Goal: Task Accomplishment & Management: Use online tool/utility

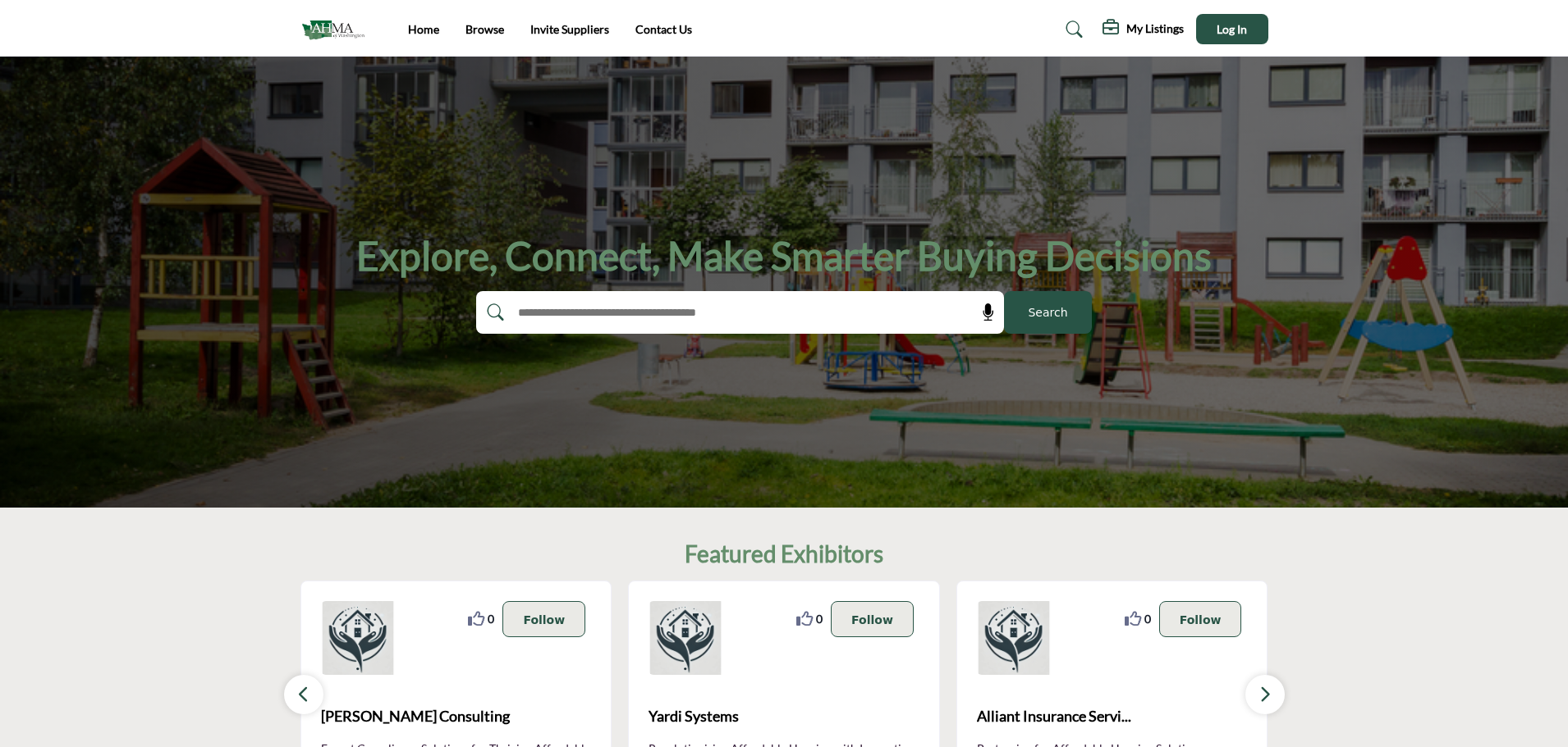
click at [1156, 37] on div "My Listings" at bounding box center [1143, 29] width 82 height 19
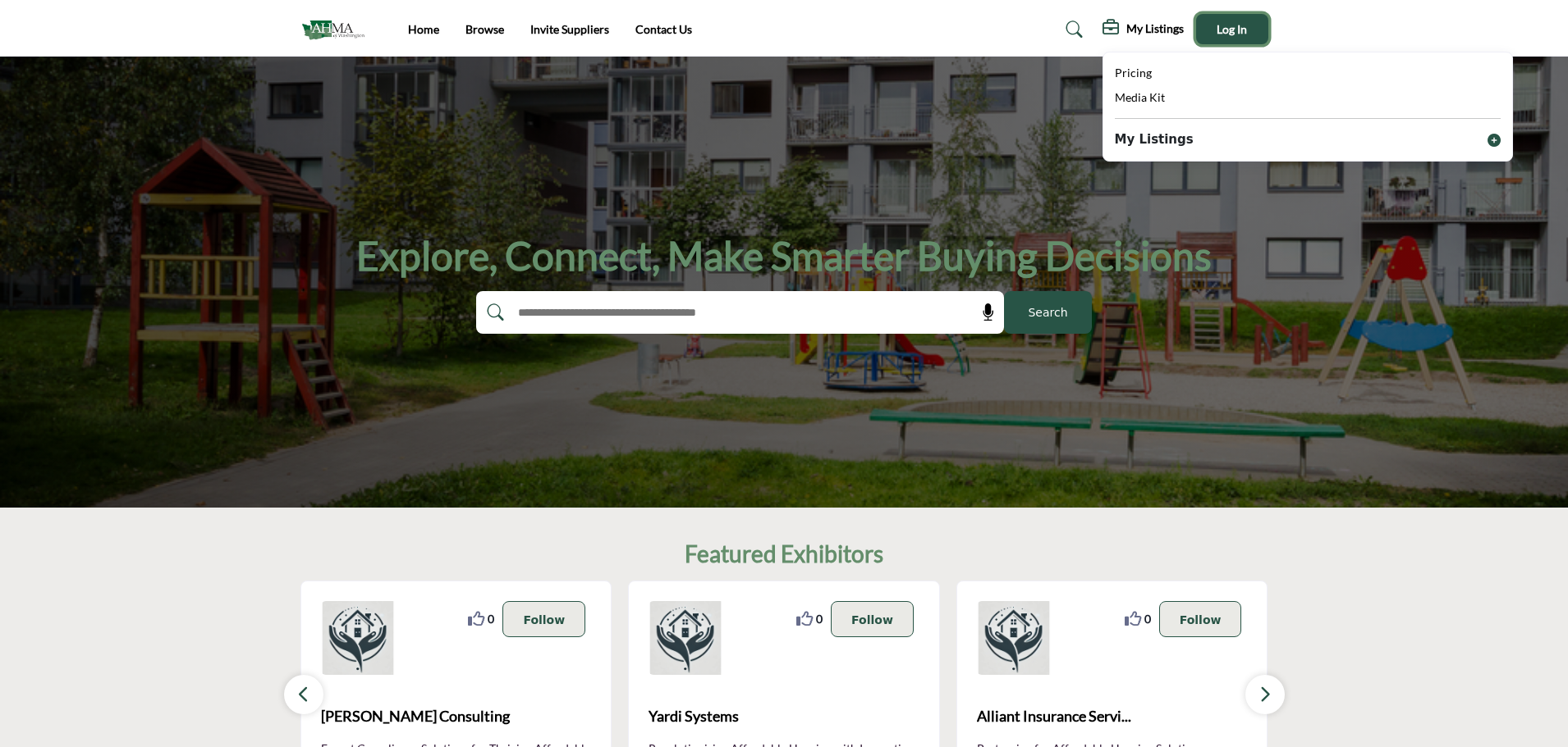
click at [1222, 30] on span "Log In" at bounding box center [1231, 29] width 31 height 14
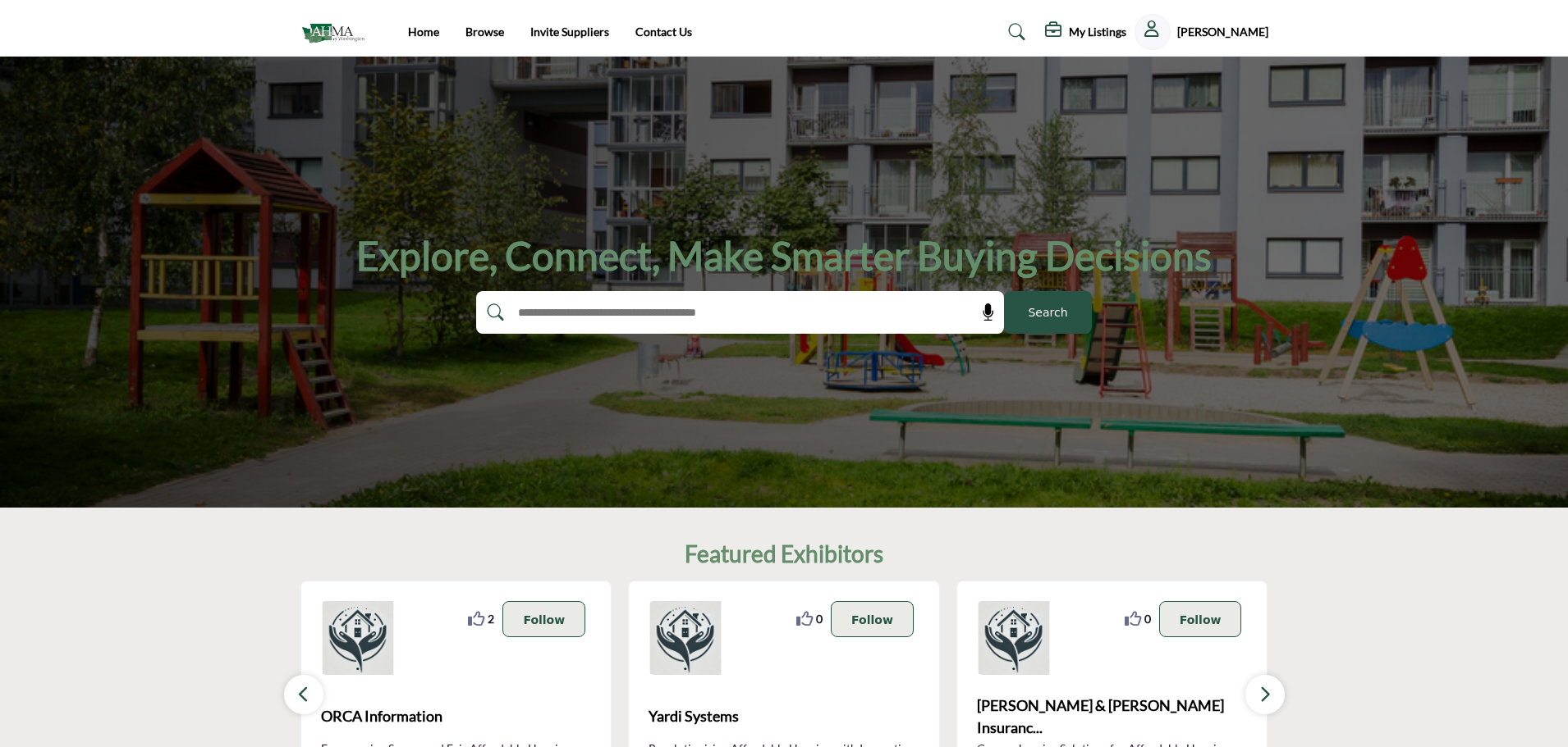
click at [1112, 34] on h5 "My Listings" at bounding box center [1097, 32] width 58 height 15
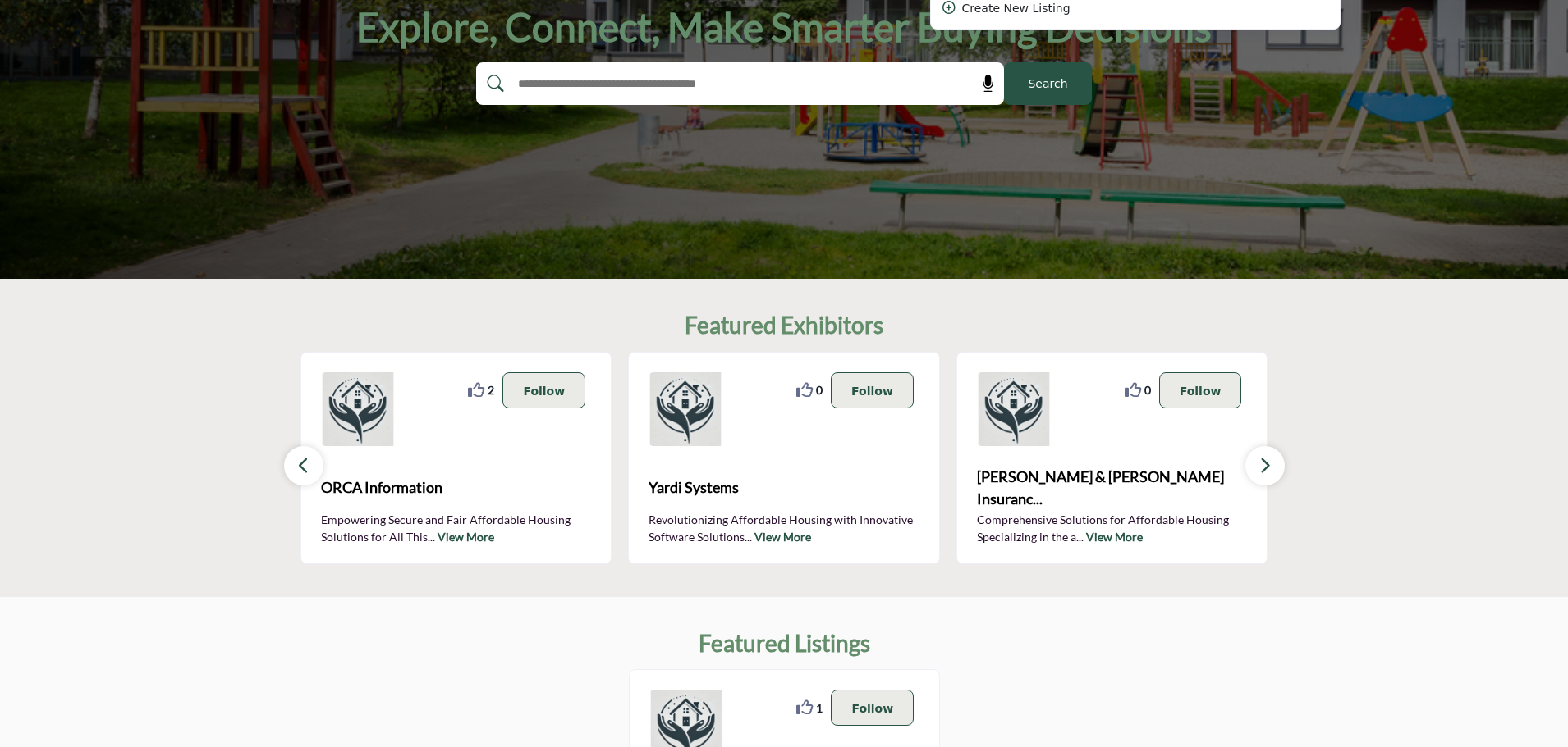
scroll to position [246, 0]
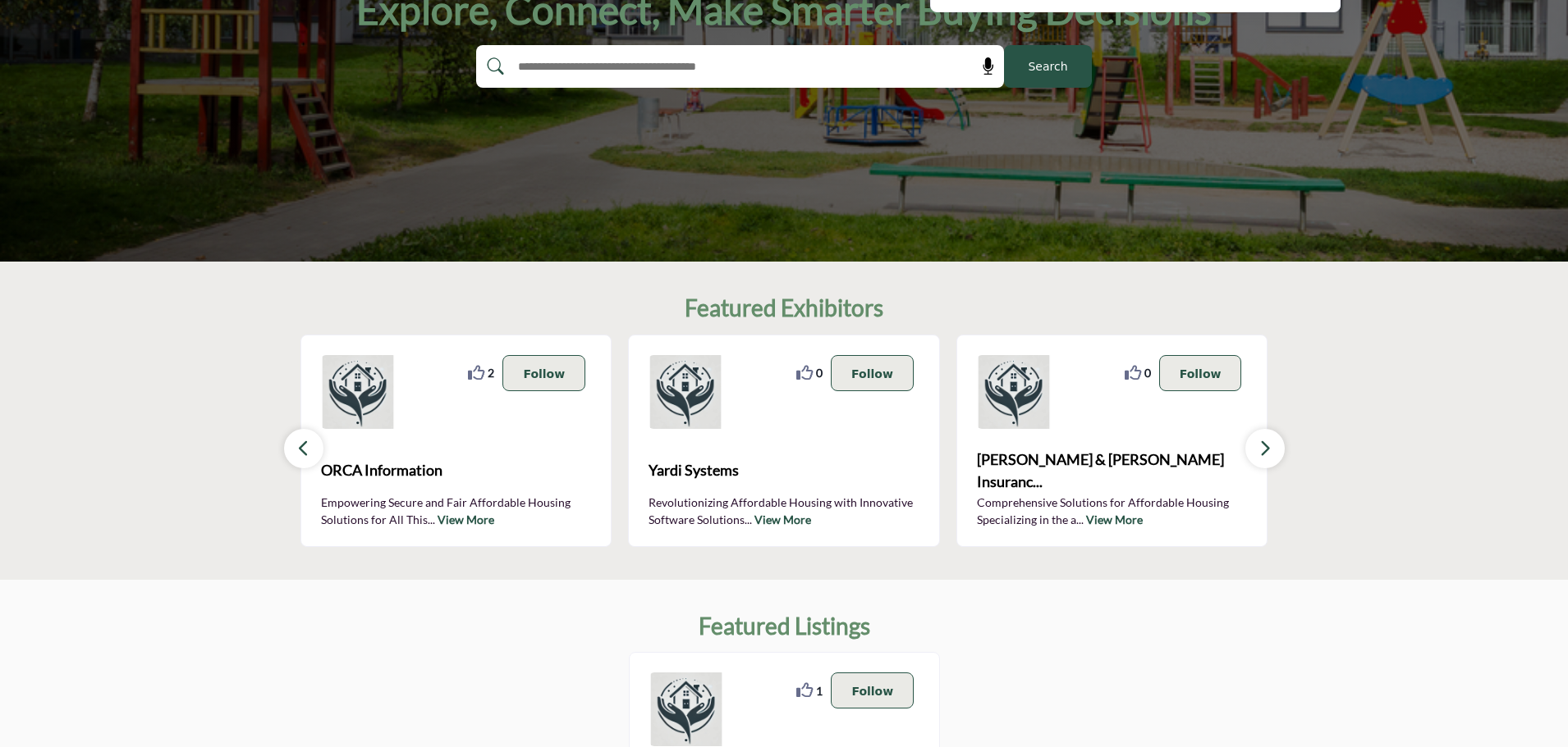
drag, startPoint x: 534, startPoint y: 381, endPoint x: 605, endPoint y: 433, distance: 88.0
click at [534, 381] on p "Follow" at bounding box center [543, 373] width 42 height 18
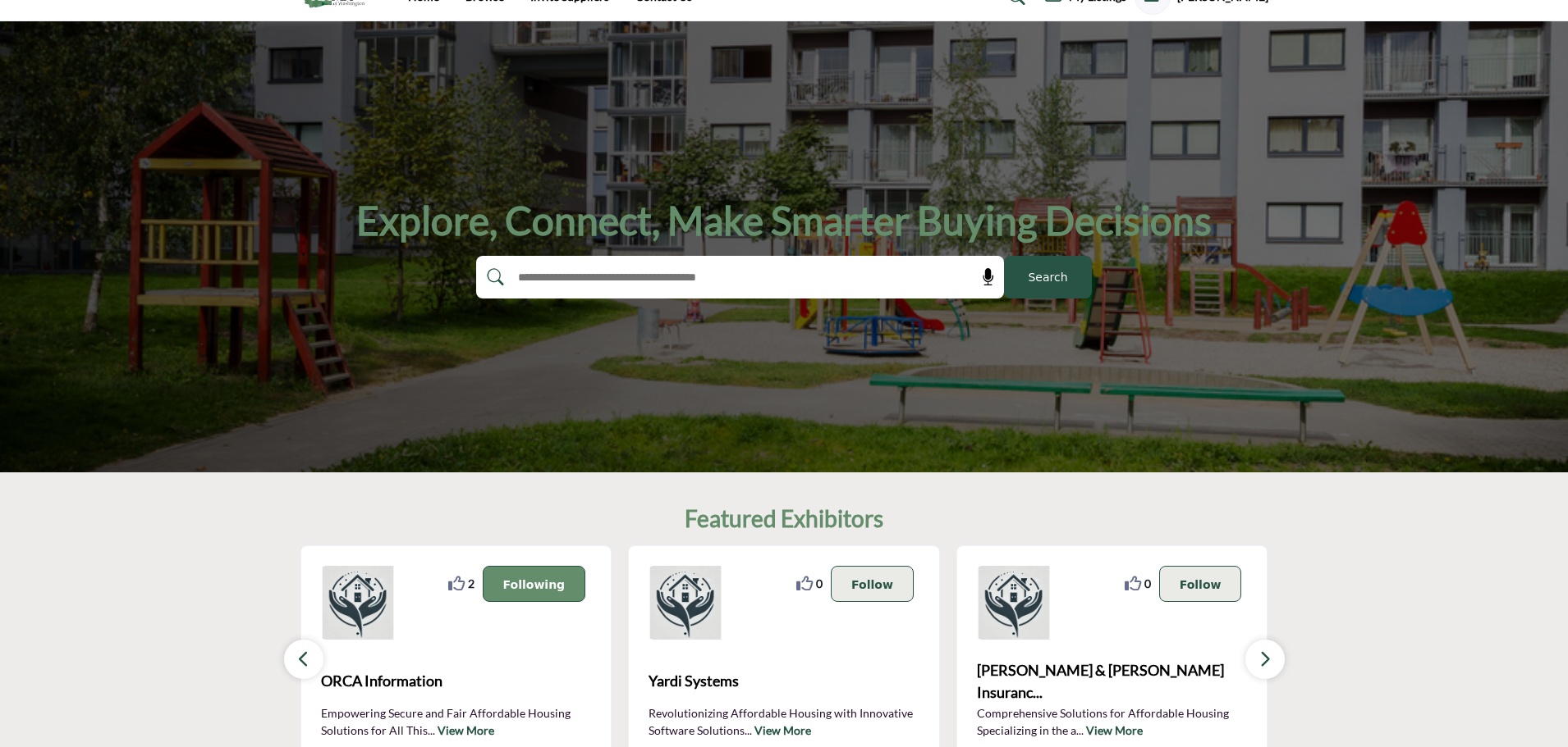
scroll to position [0, 0]
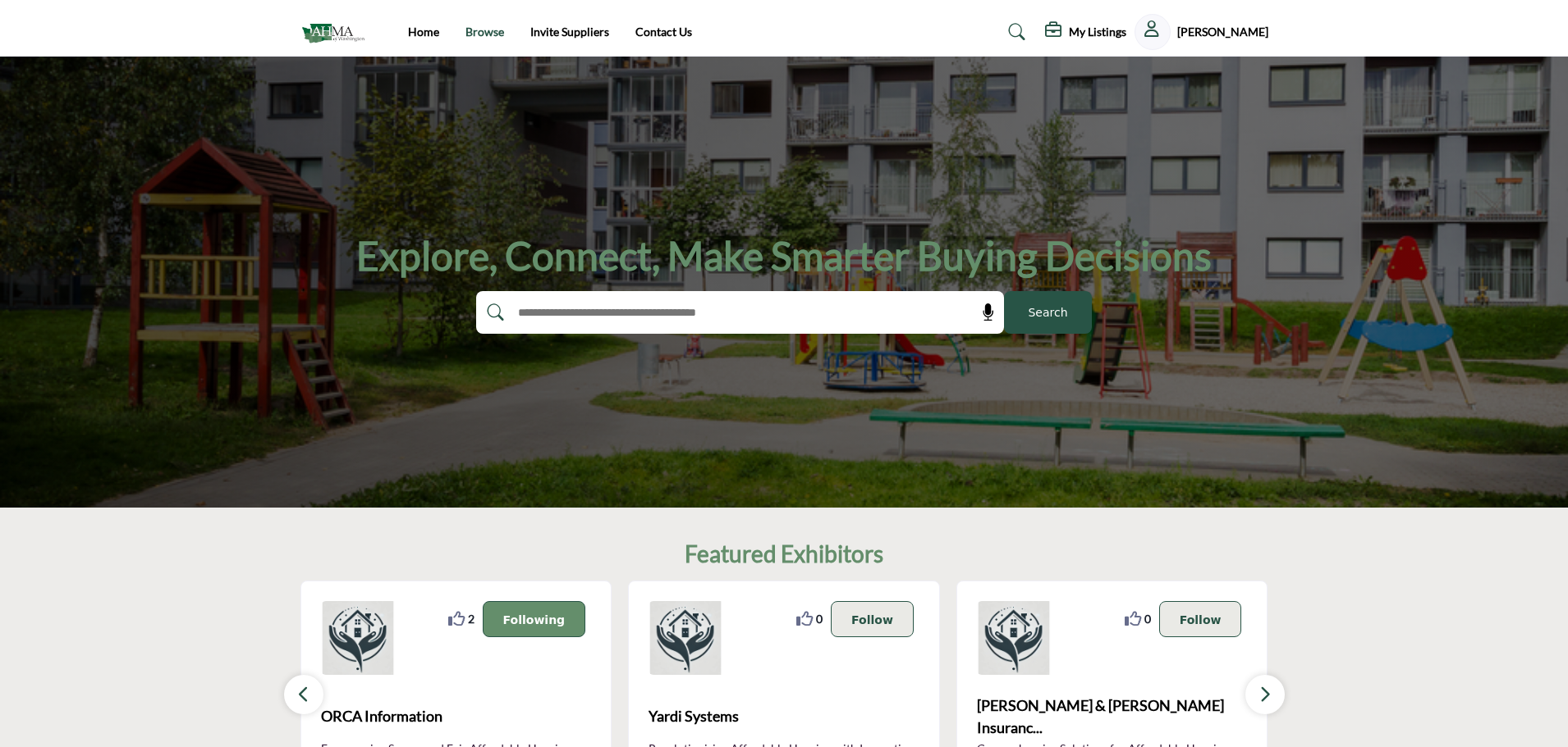
click at [490, 28] on link "Browse" at bounding box center [485, 32] width 39 height 14
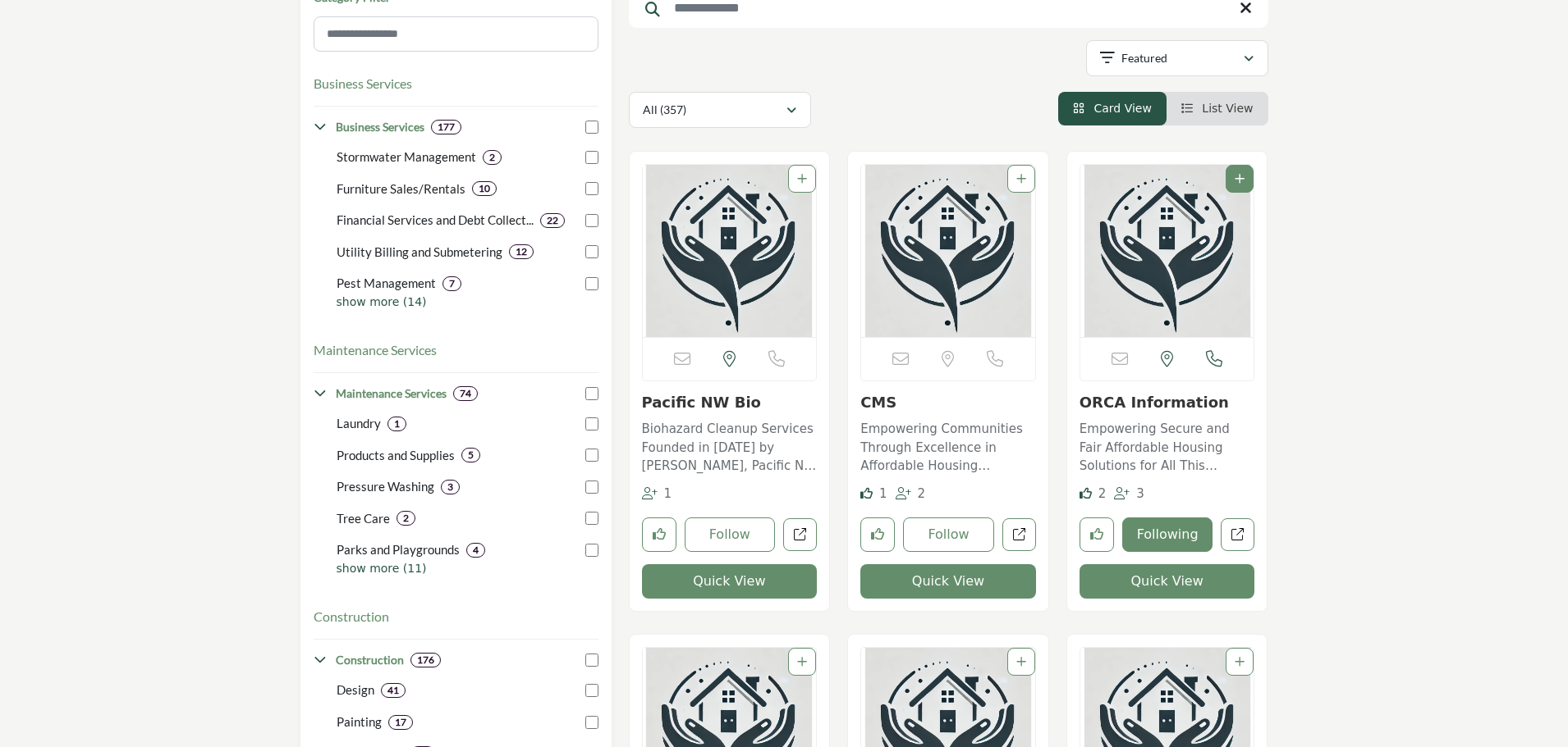
scroll to position [246, 0]
click at [960, 533] on button "Follow" at bounding box center [949, 534] width 91 height 34
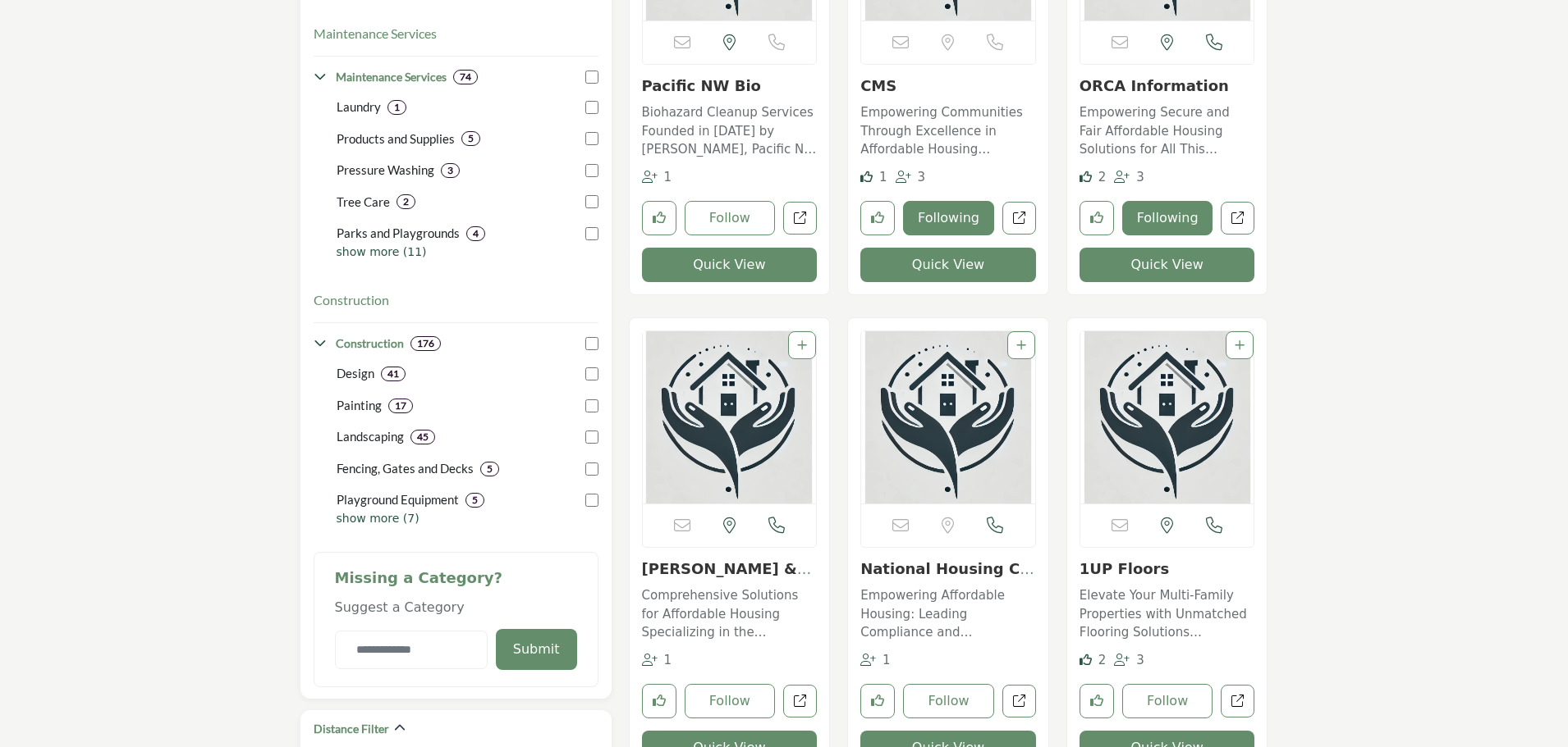
scroll to position [574, 0]
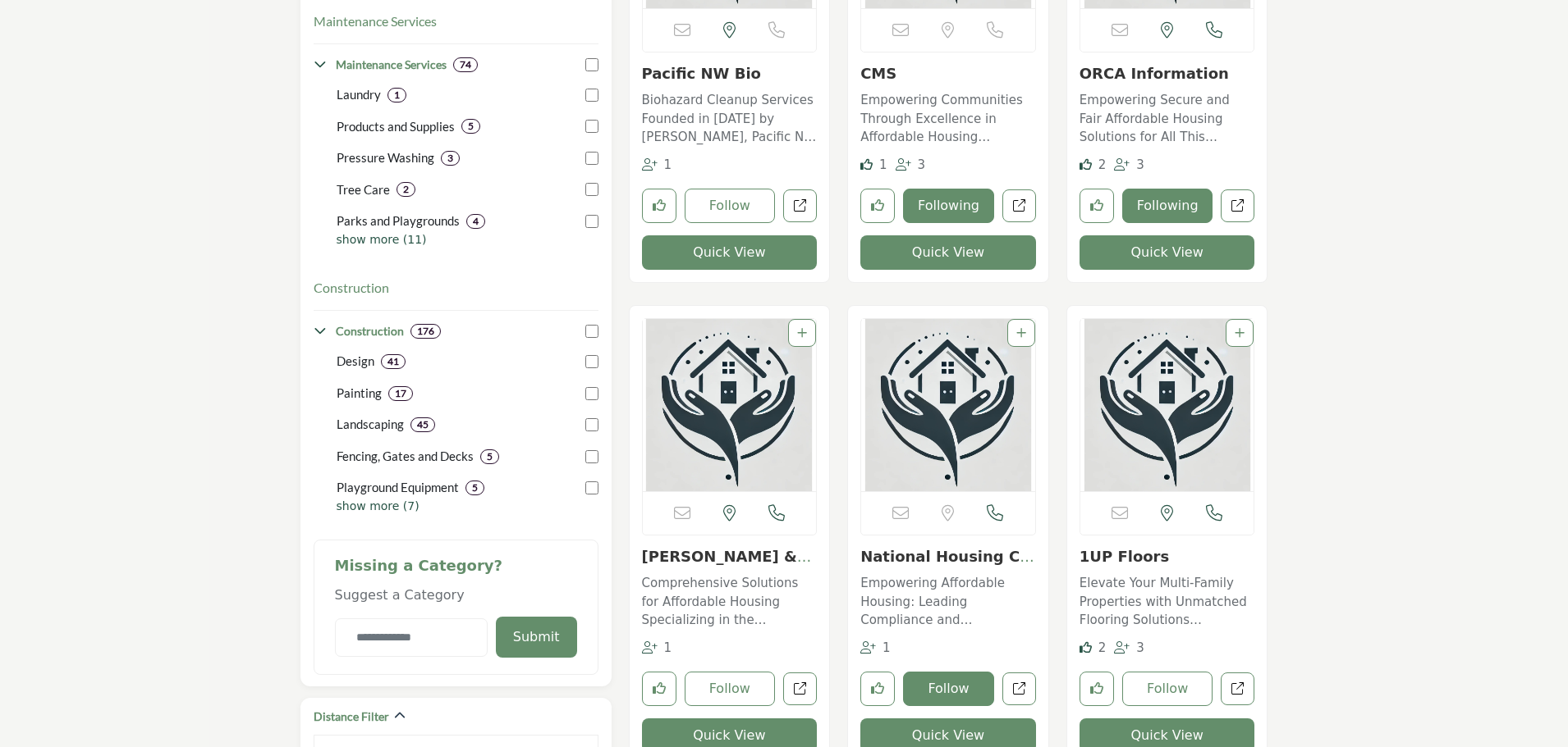
click at [932, 677] on button "Follow" at bounding box center [949, 689] width 91 height 34
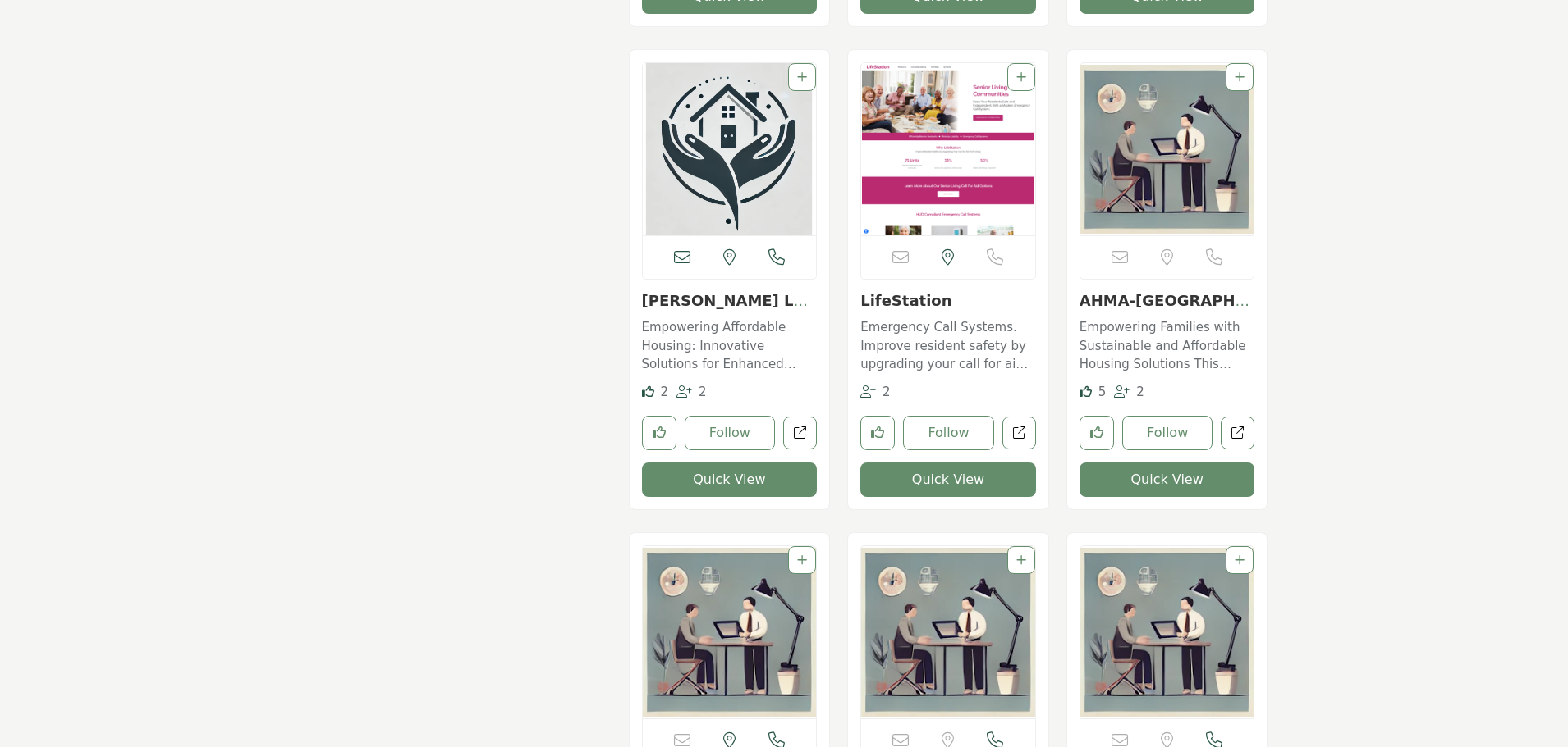
scroll to position [2871, 0]
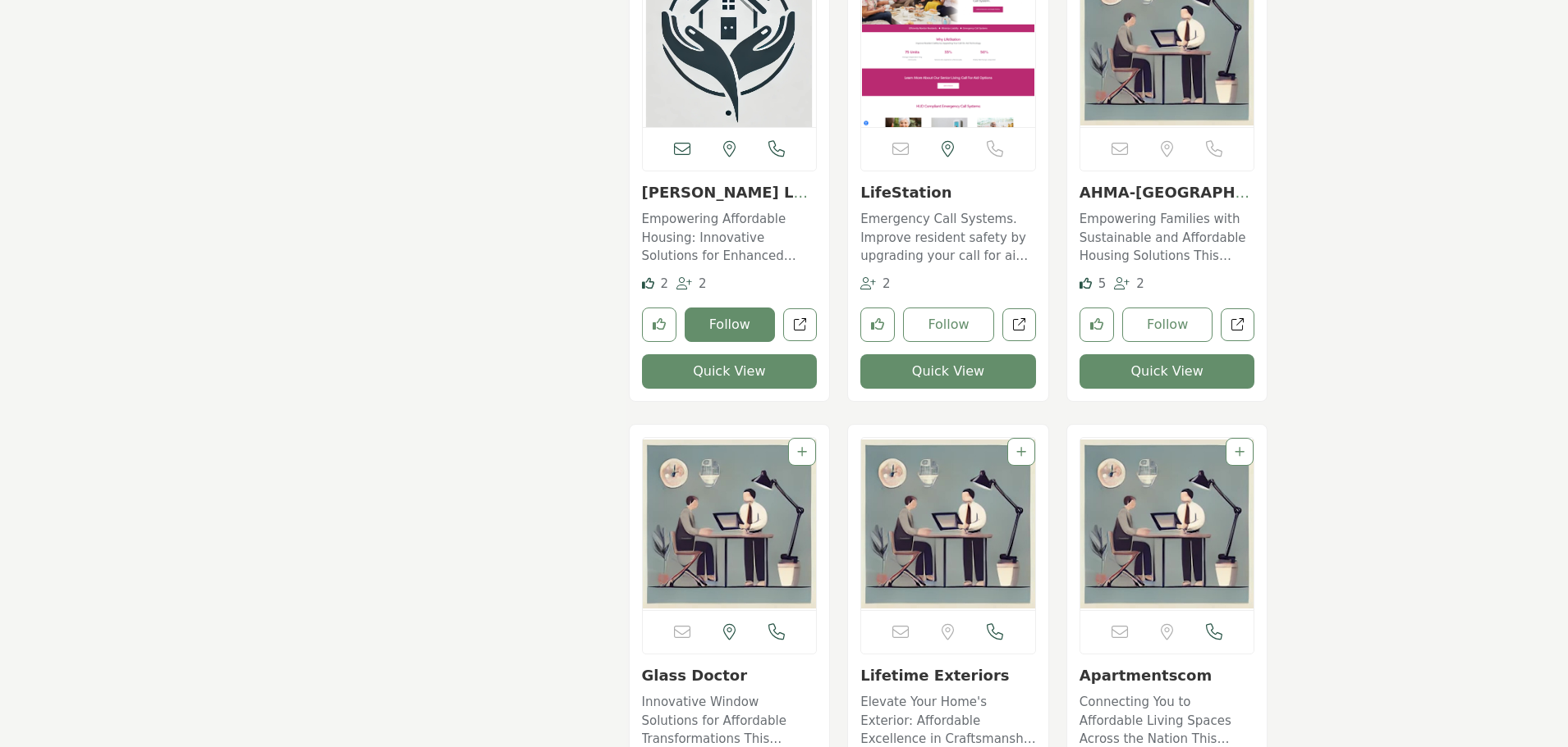
click at [731, 319] on button "Follow" at bounding box center [730, 325] width 91 height 34
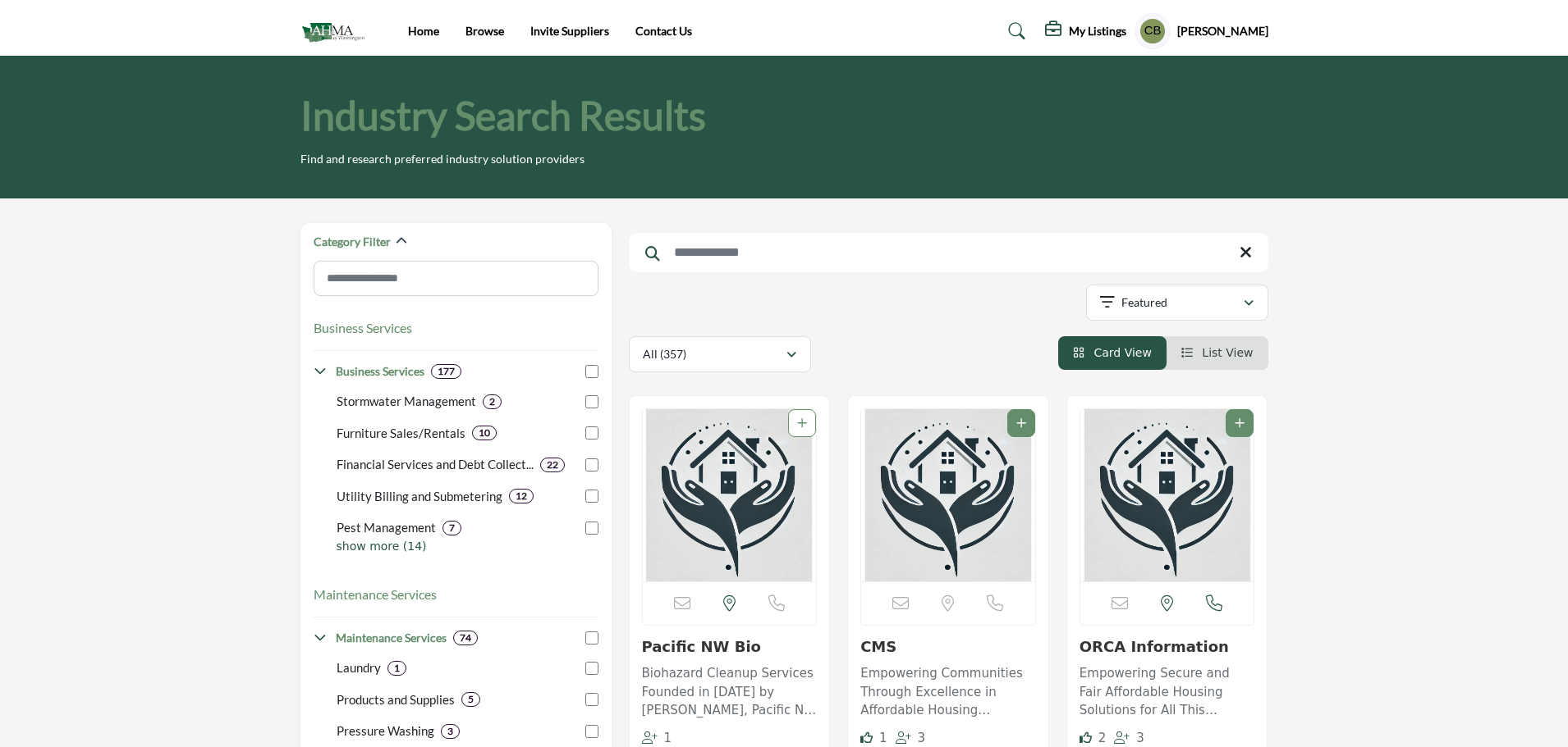
scroll to position [0, 0]
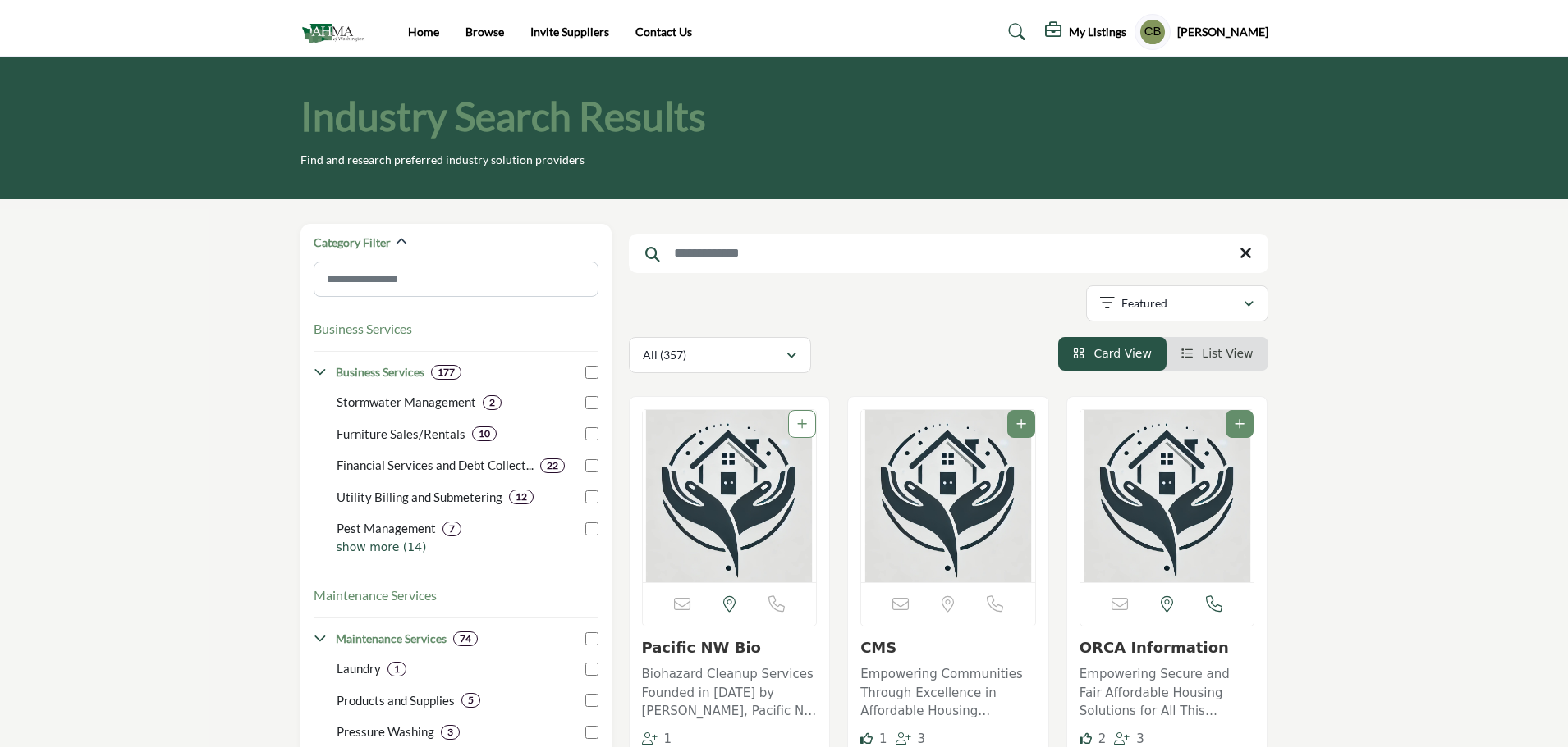
click at [752, 258] on input "Search Keyword" at bounding box center [948, 253] width 640 height 39
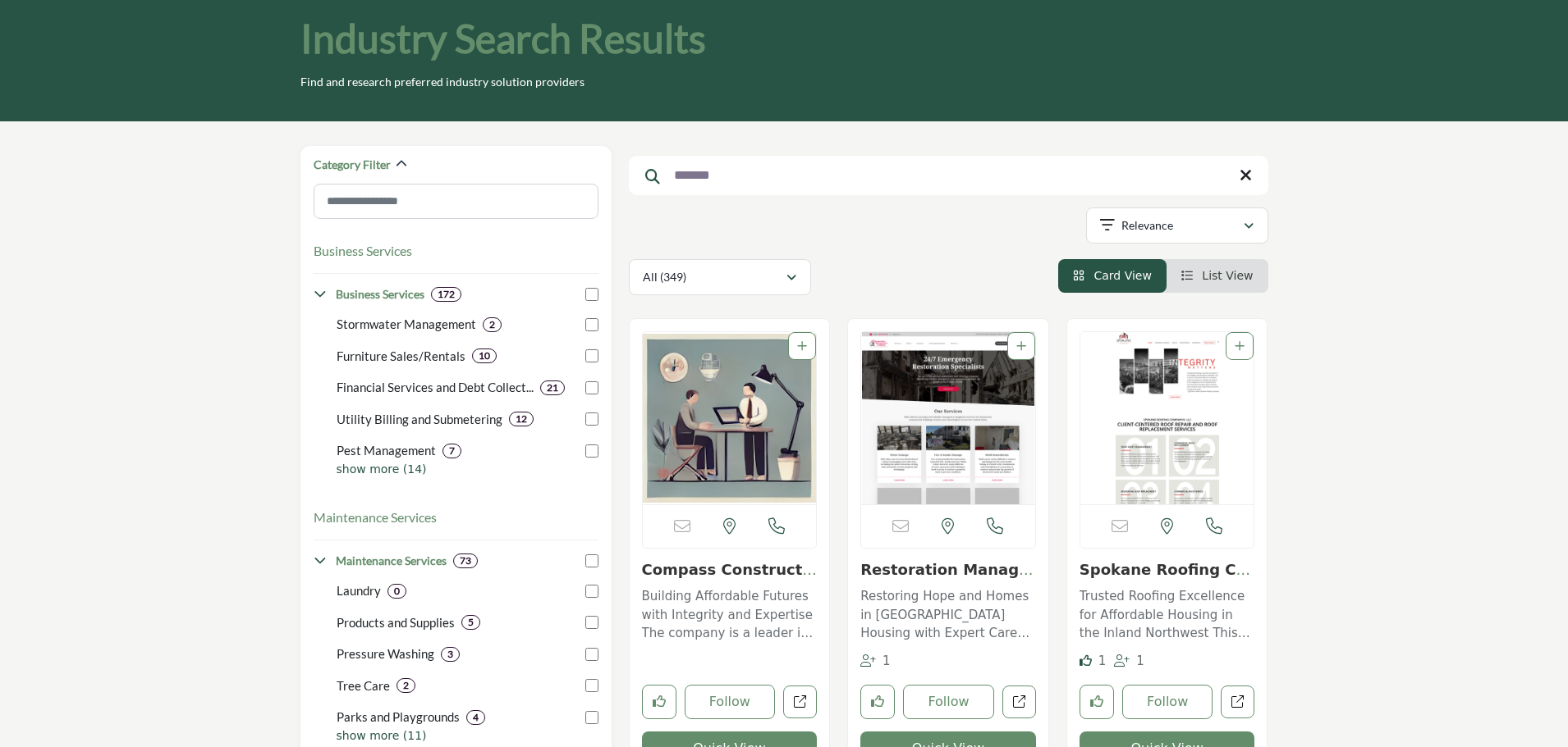
scroll to position [82, 0]
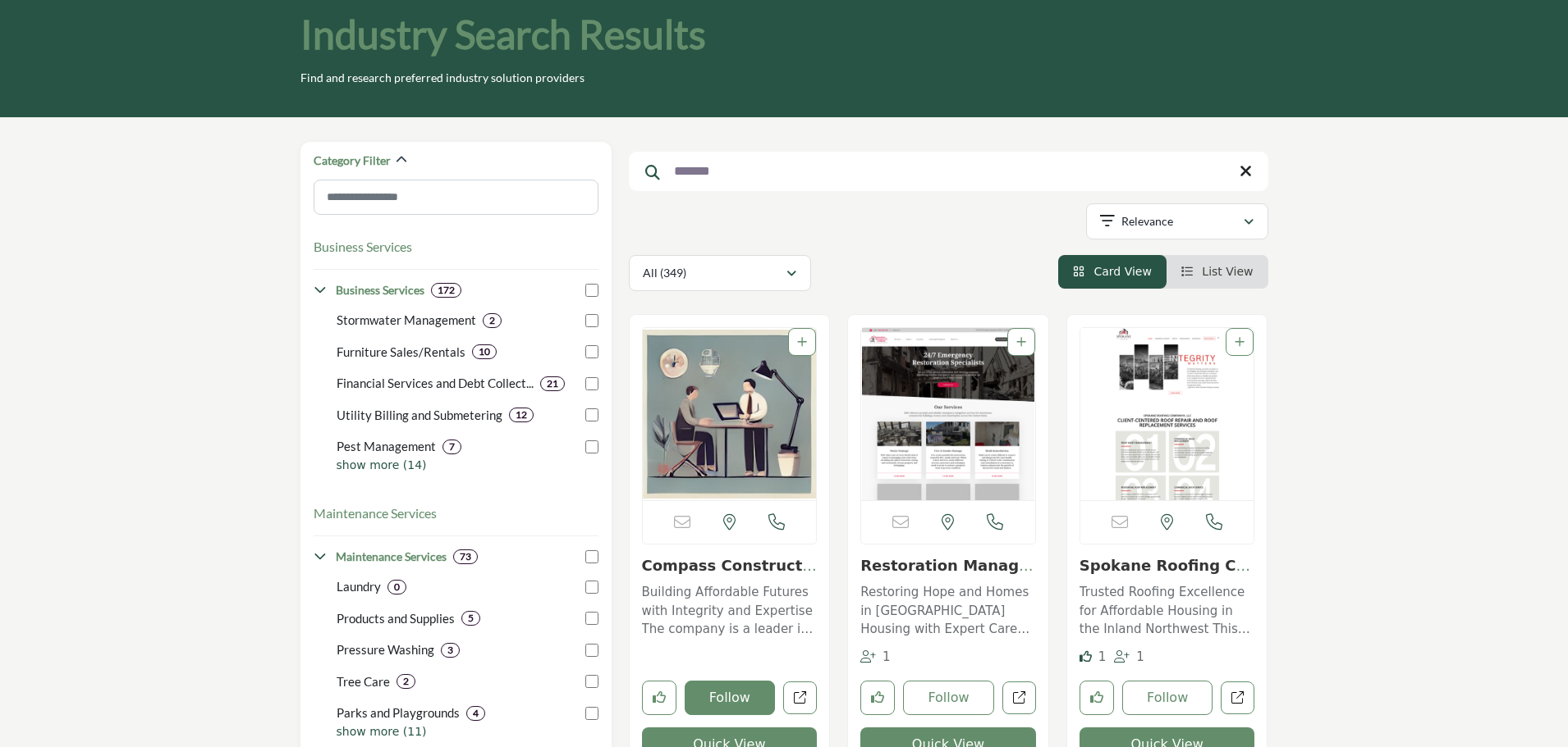
click at [719, 685] on button "Follow" at bounding box center [730, 698] width 91 height 34
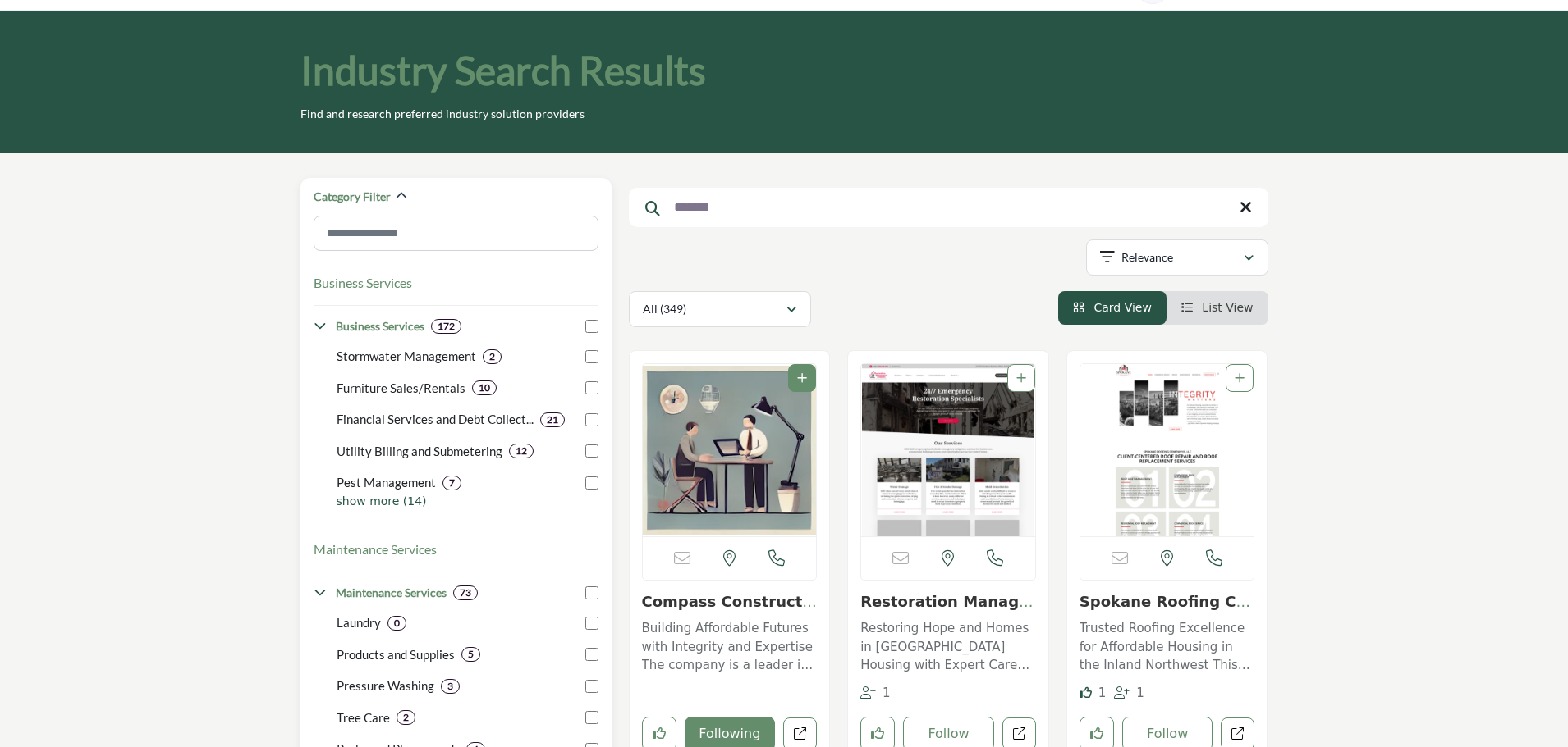
scroll to position [0, 0]
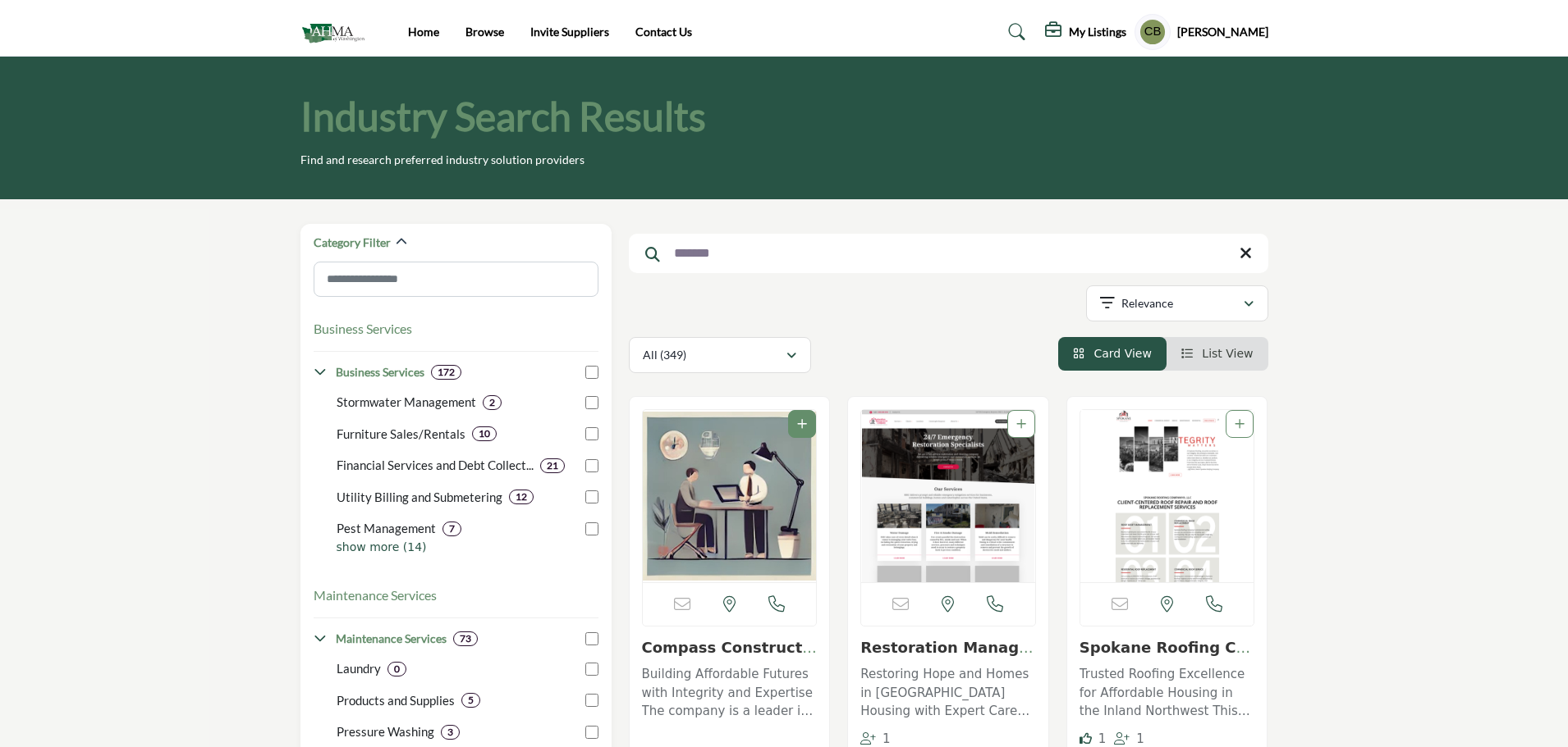
drag, startPoint x: 750, startPoint y: 249, endPoint x: 660, endPoint y: 251, distance: 90.0
click at [661, 251] on input "*******" at bounding box center [948, 253] width 640 height 39
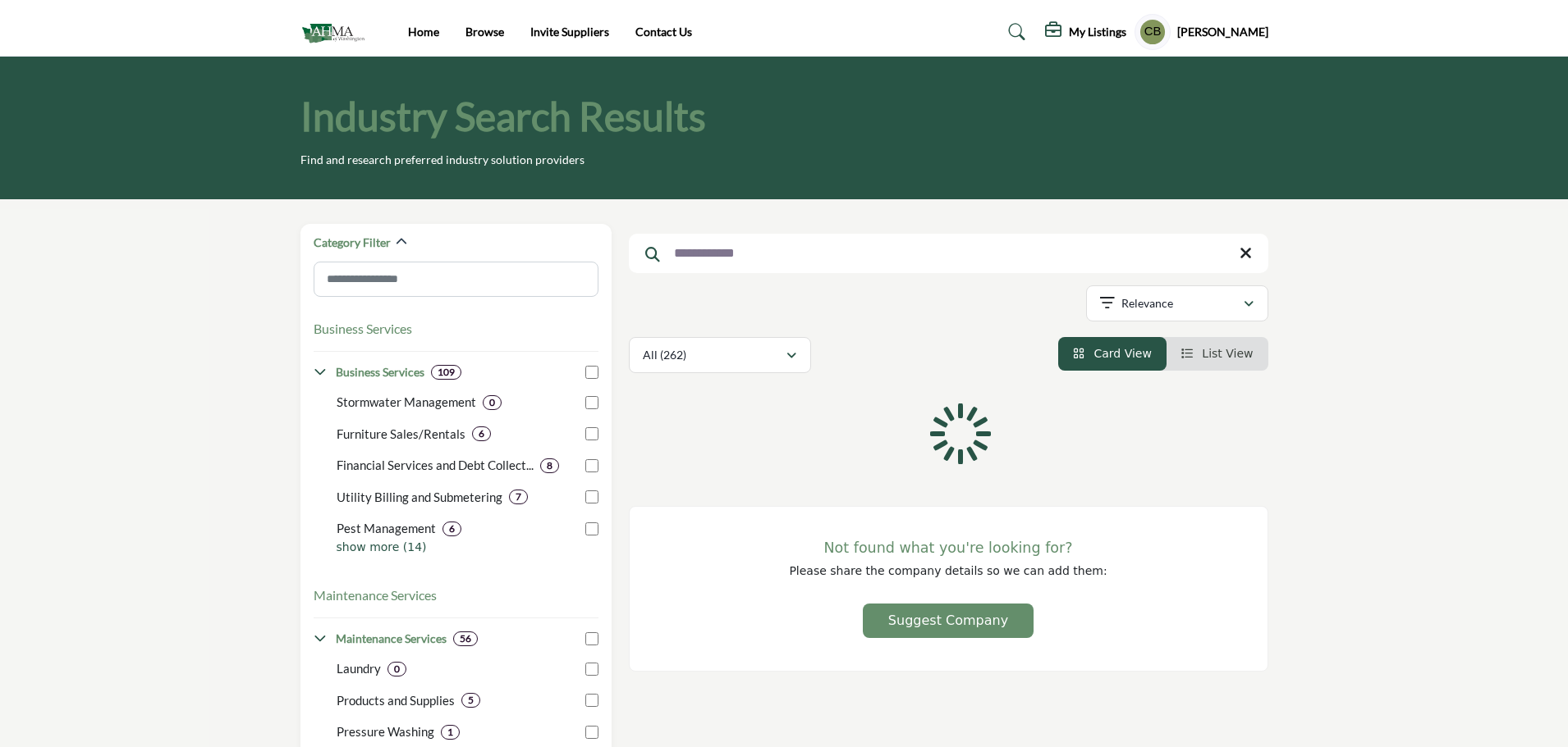
type input "**********"
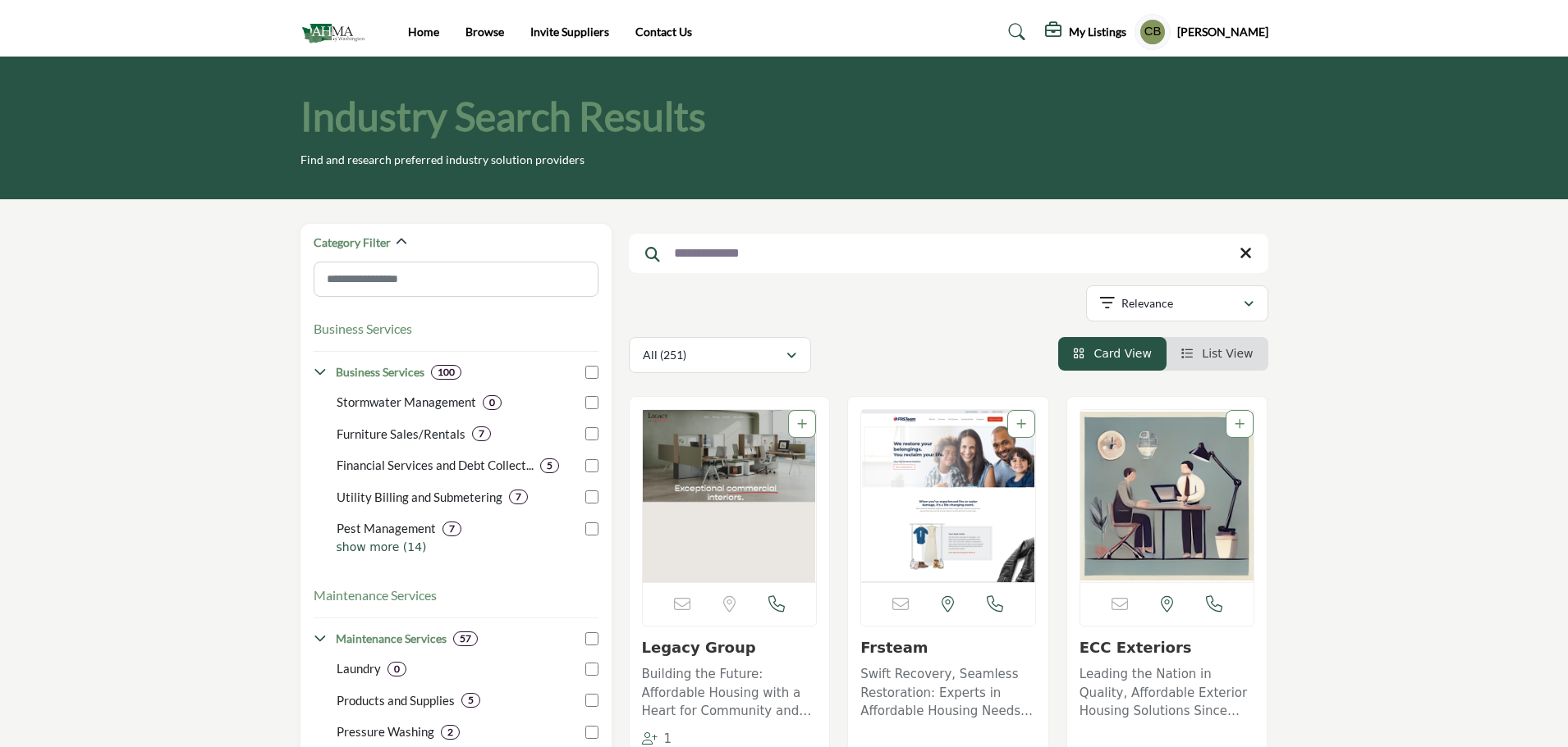
drag, startPoint x: 723, startPoint y: 256, endPoint x: 635, endPoint y: 256, distance: 88.0
click at [635, 256] on input "**********" at bounding box center [948, 253] width 640 height 39
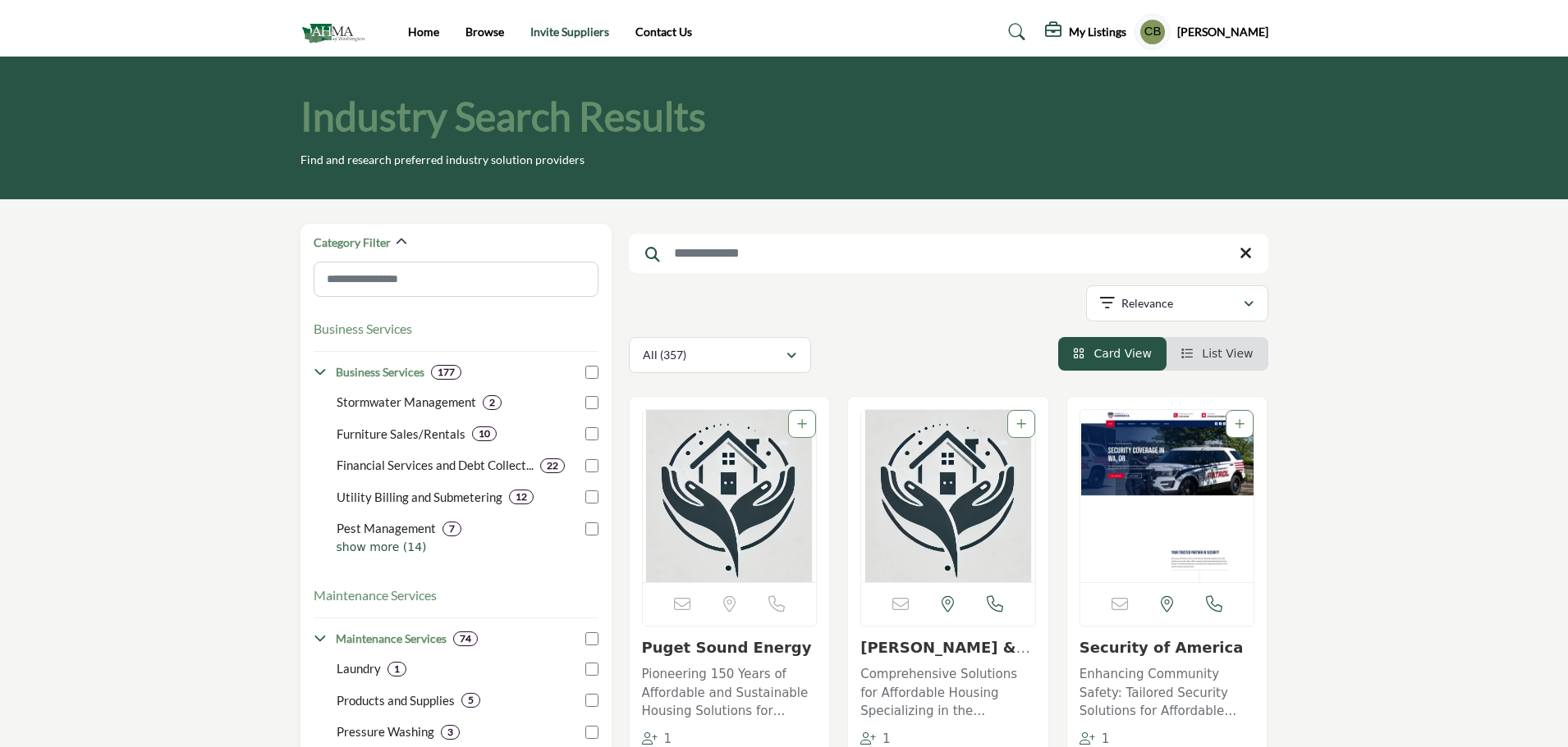
click at [564, 34] on link "Invite Suppliers" at bounding box center [569, 32] width 79 height 14
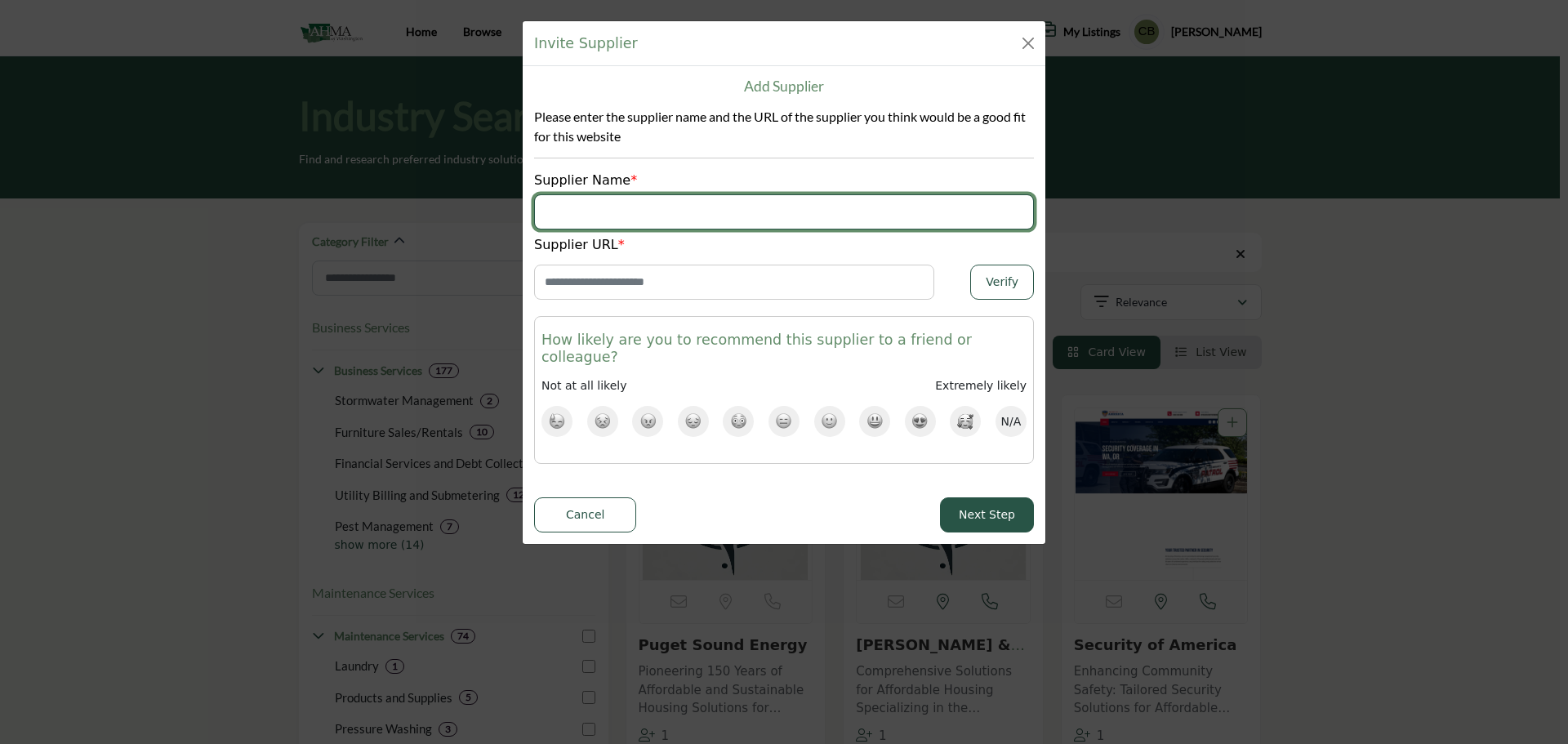
click at [636, 207] on input "Supplier Name" at bounding box center [784, 212] width 500 height 35
type input "**********"
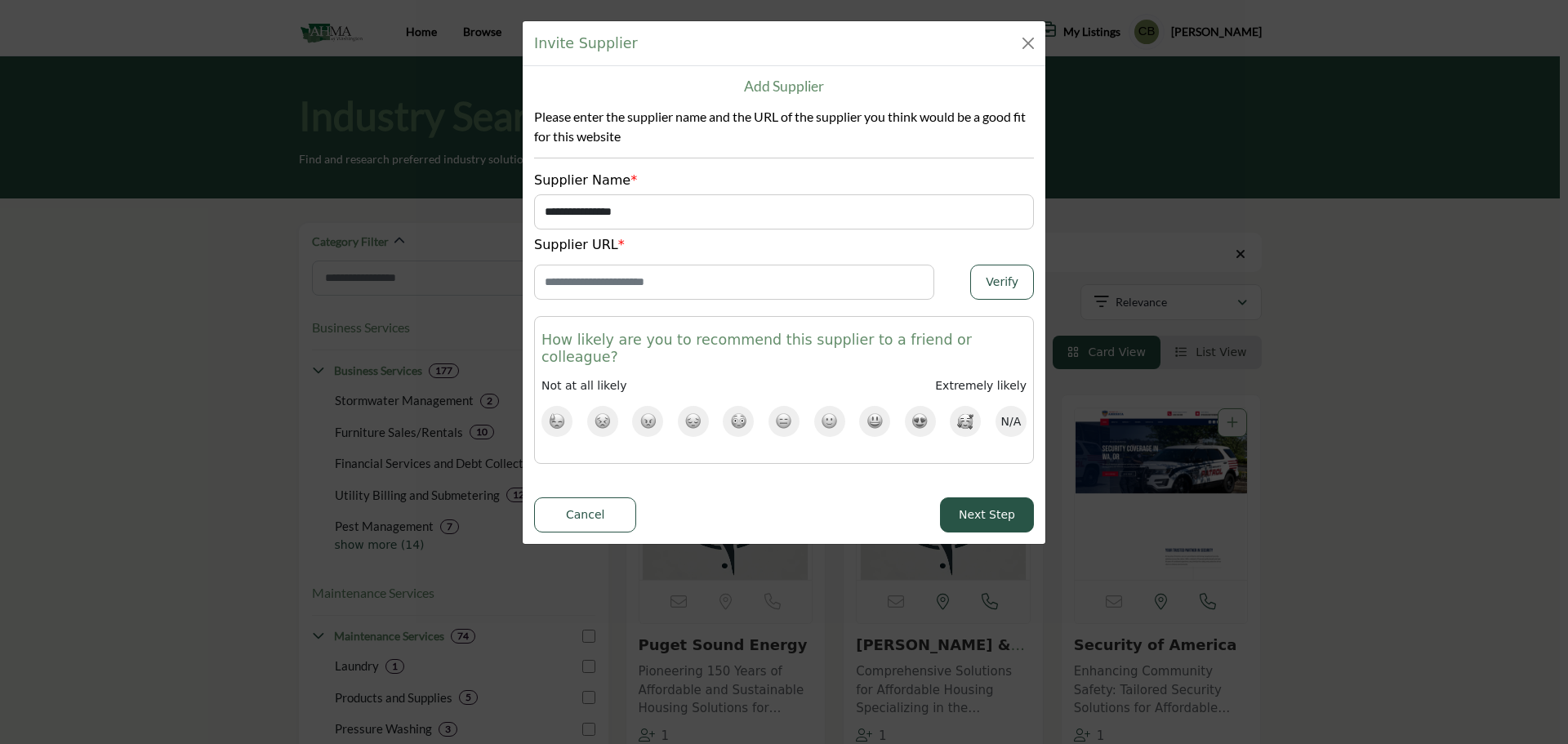
click at [871, 412] on img at bounding box center [875, 421] width 18 height 18
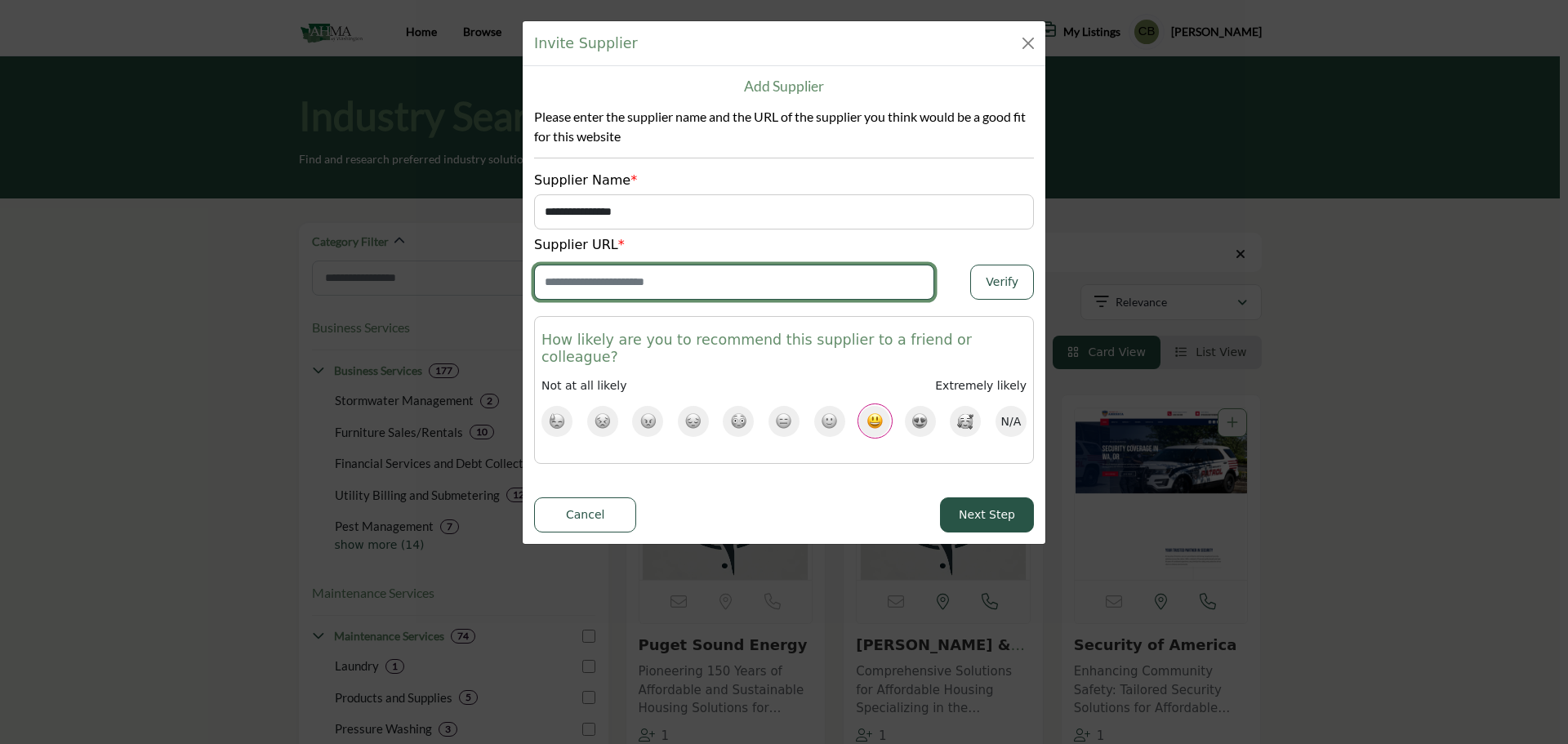
click at [694, 286] on input "Enter Website URL" at bounding box center [734, 282] width 400 height 35
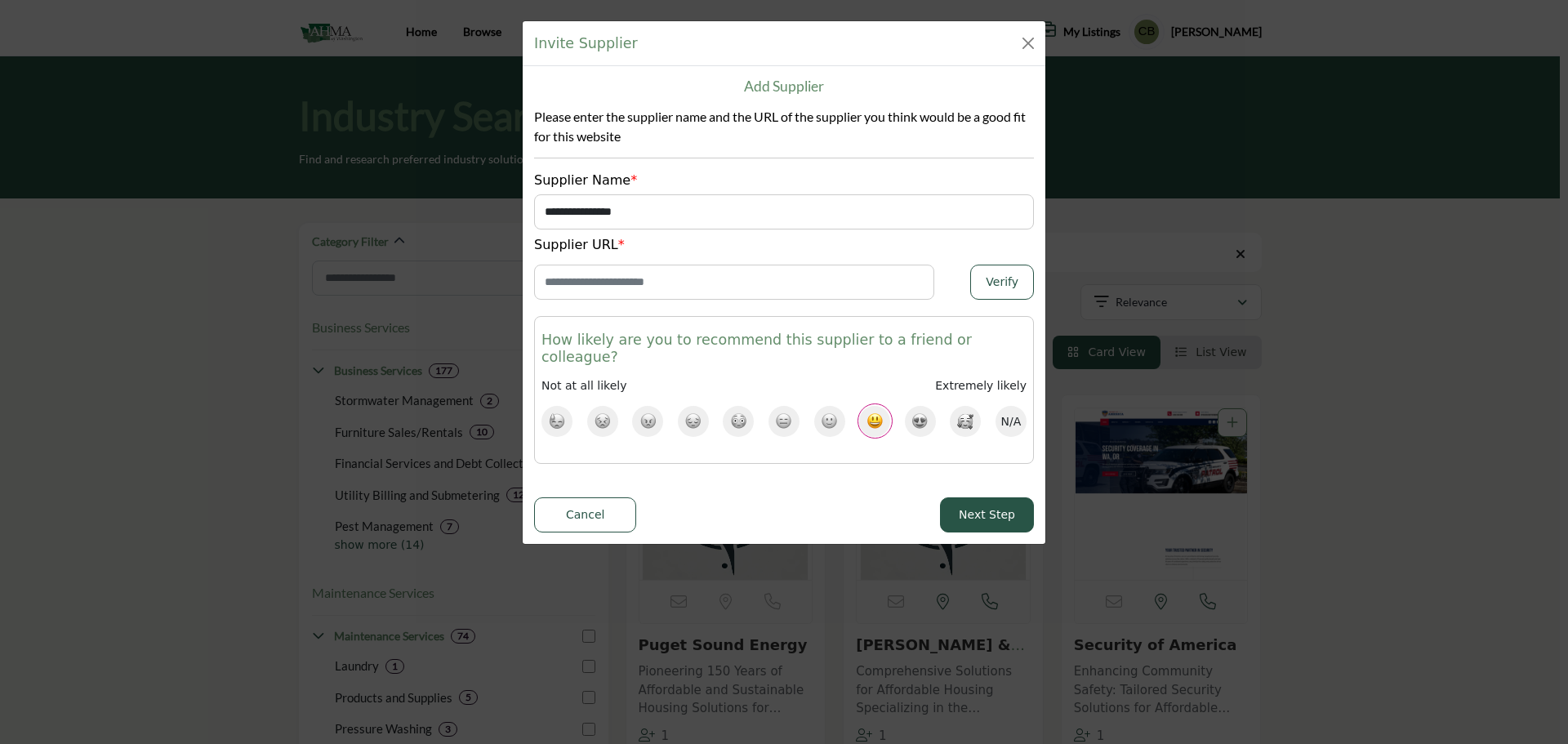
click at [678, 36] on div "Invite Supplier" at bounding box center [784, 43] width 523 height 45
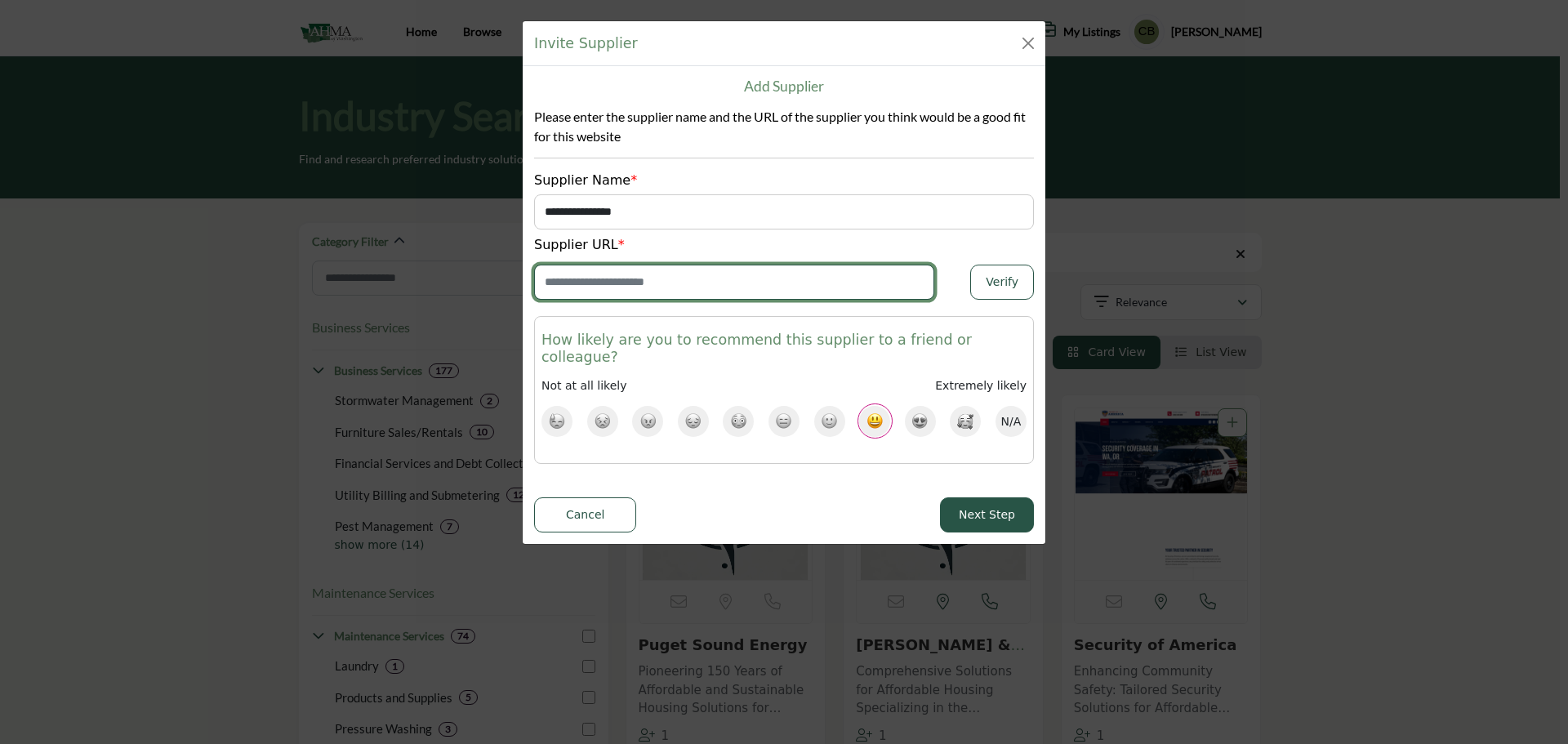
click at [575, 286] on input "Enter Website URL" at bounding box center [734, 282] width 400 height 35
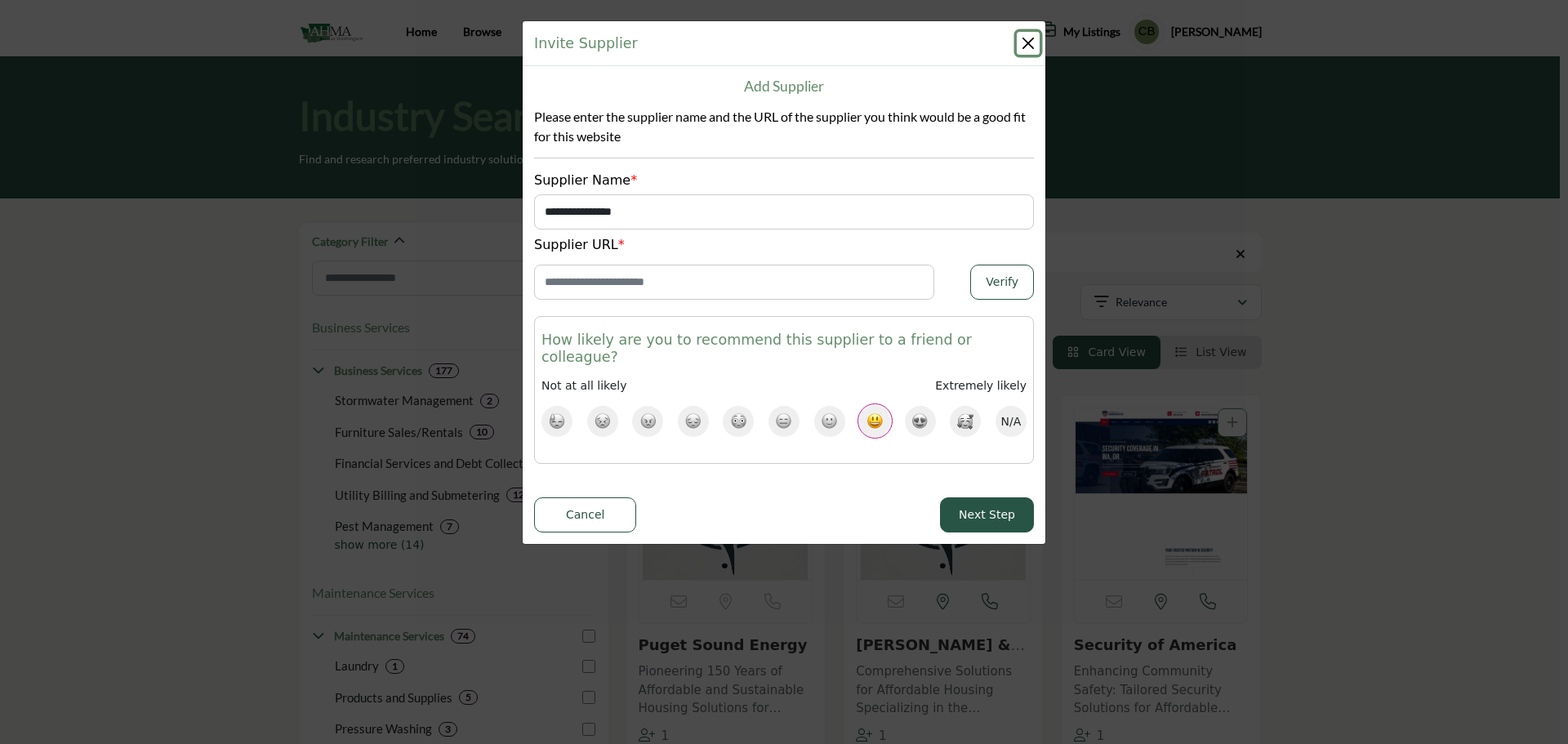
click at [1026, 45] on button "Close" at bounding box center [1028, 43] width 23 height 23
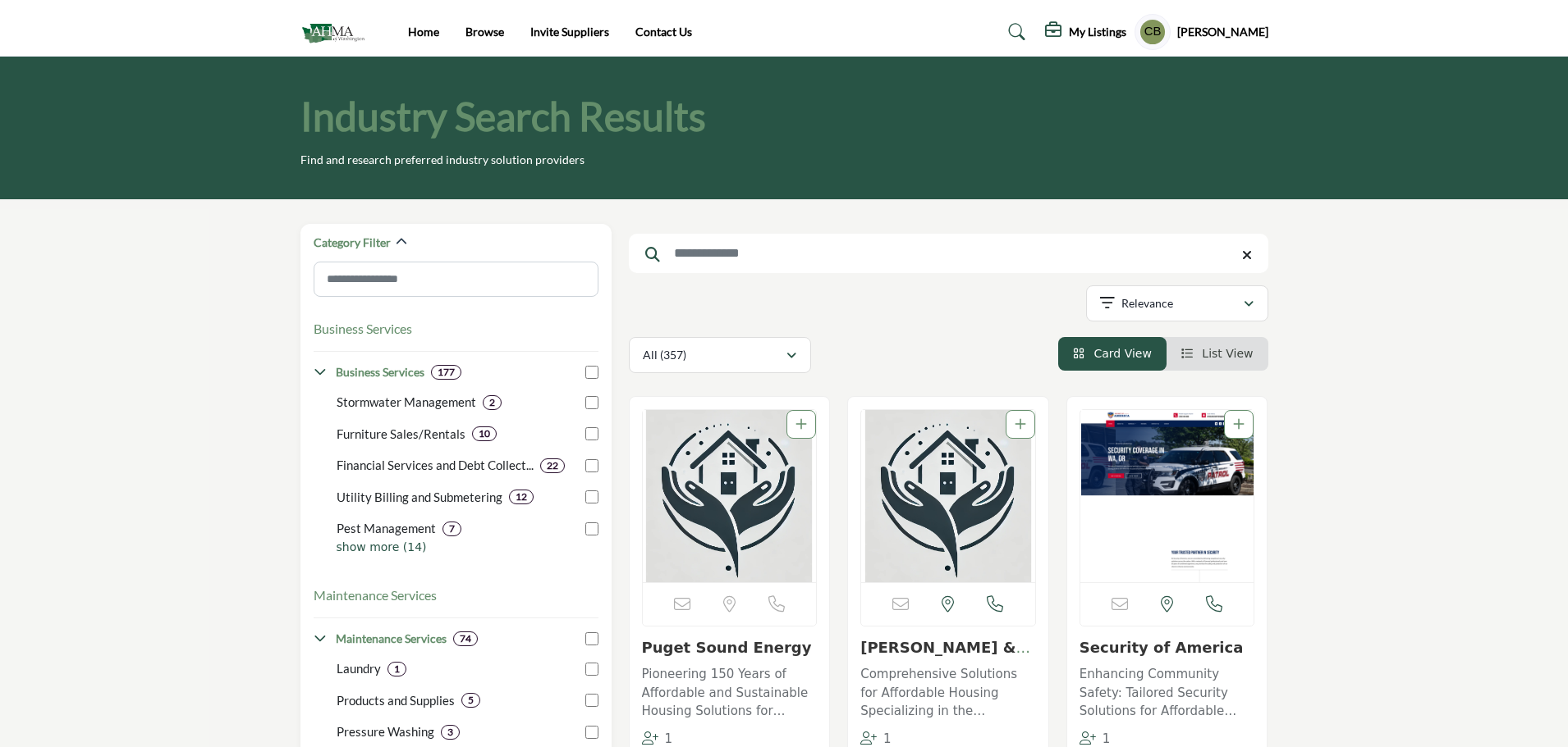
click at [742, 254] on input "Search Keyword" at bounding box center [948, 253] width 640 height 39
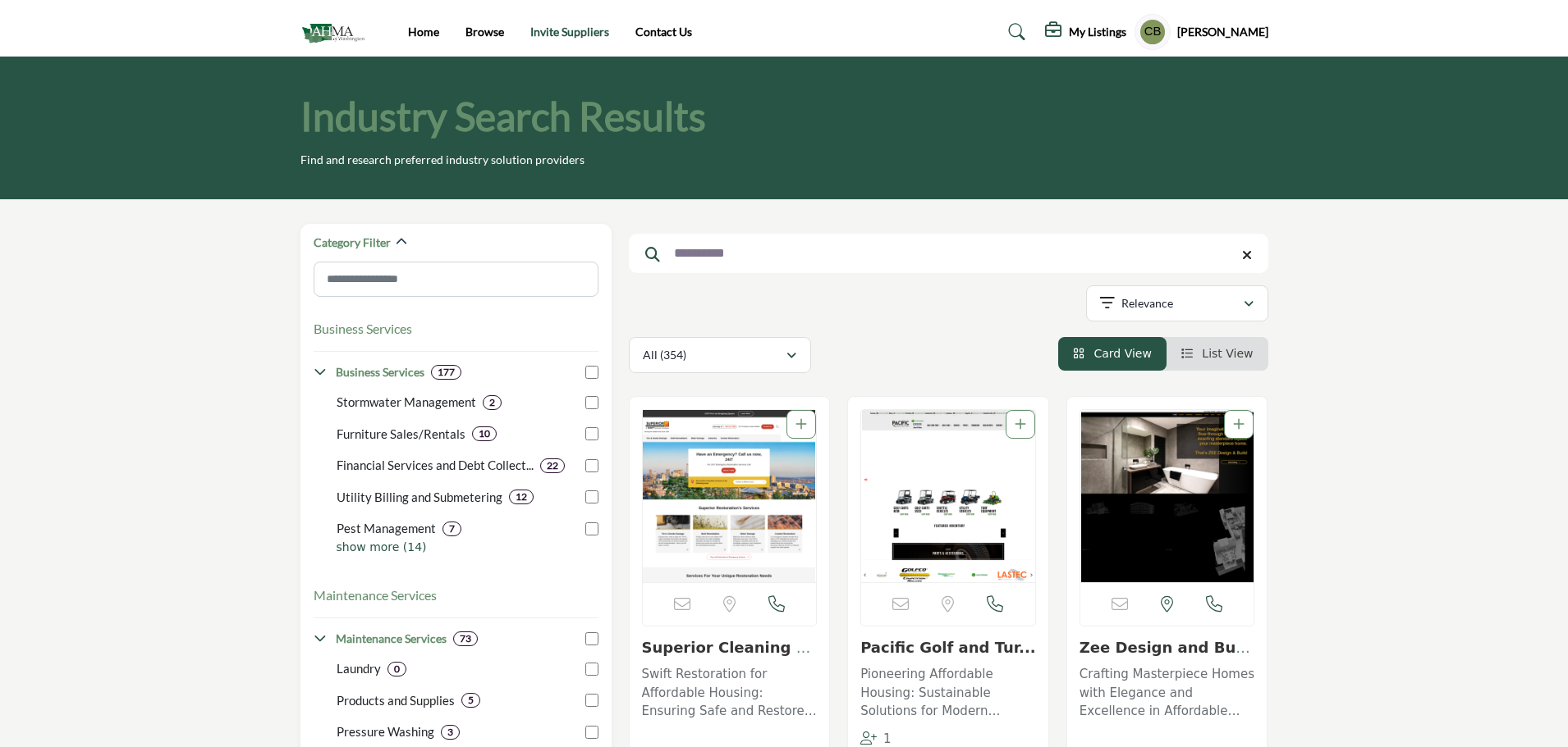
type input "**********"
click at [548, 32] on link "Invite Suppliers" at bounding box center [569, 32] width 79 height 14
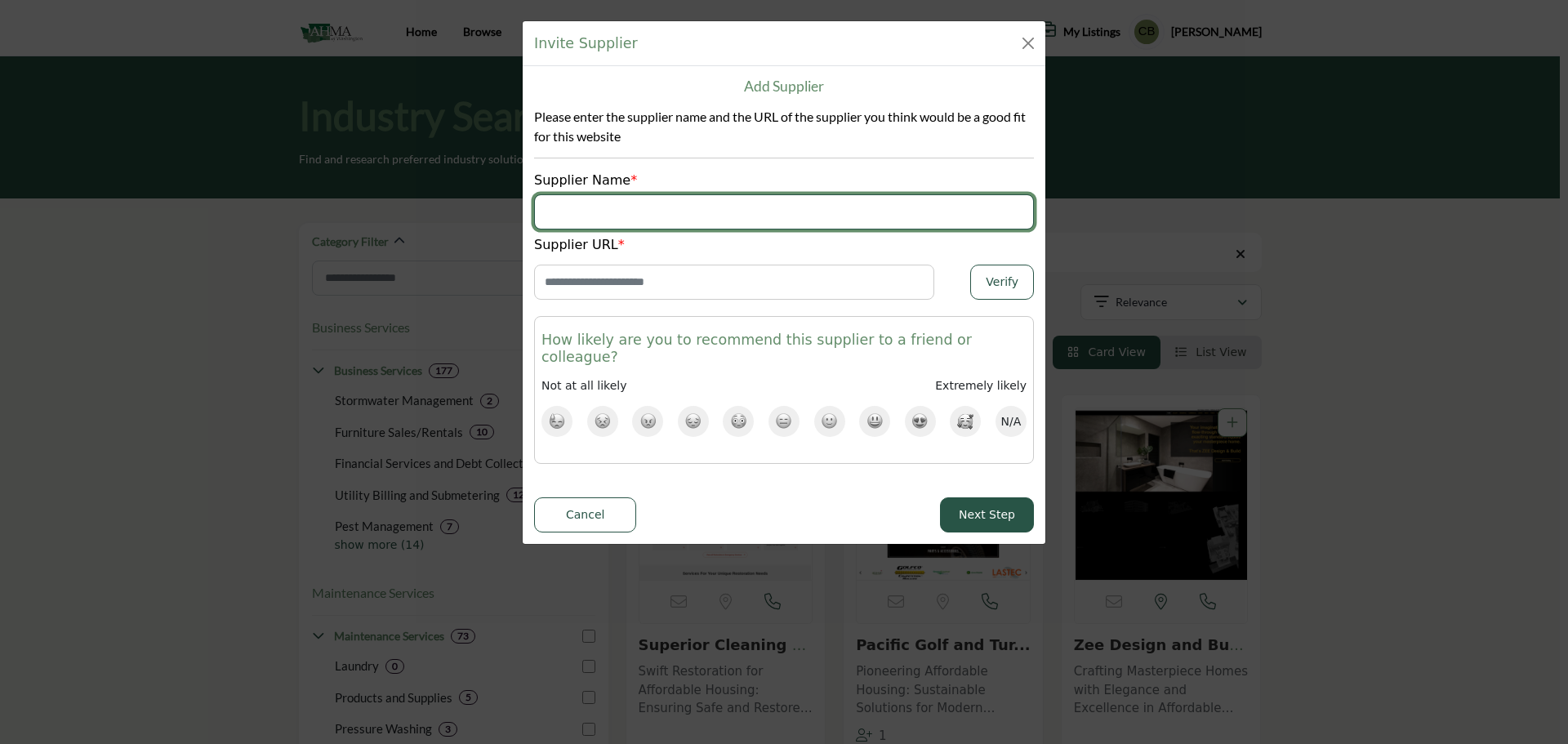
click at [608, 195] on input "Supplier Name" at bounding box center [784, 212] width 500 height 35
type input "**********"
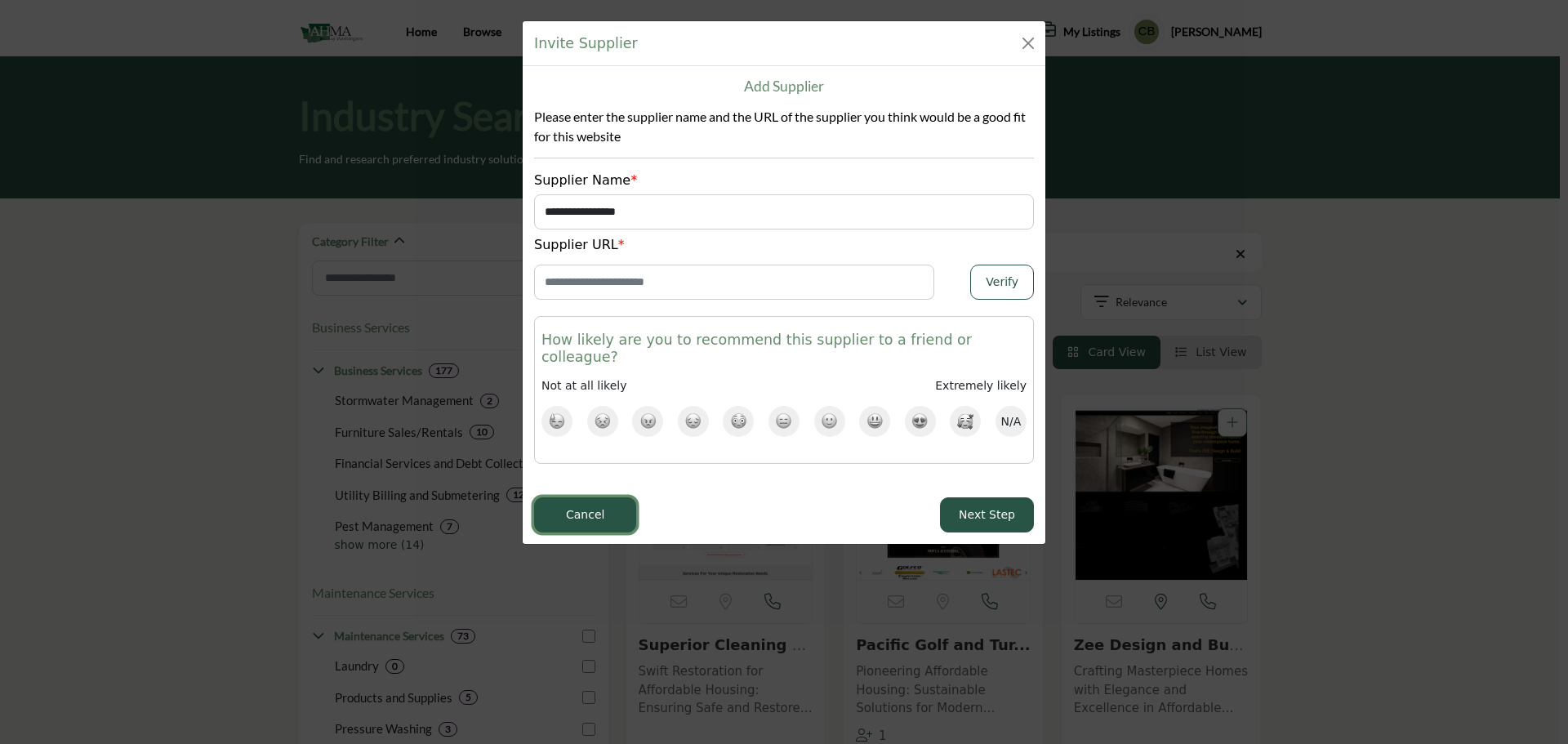
click at [586, 499] on button "Cancel" at bounding box center [585, 515] width 103 height 35
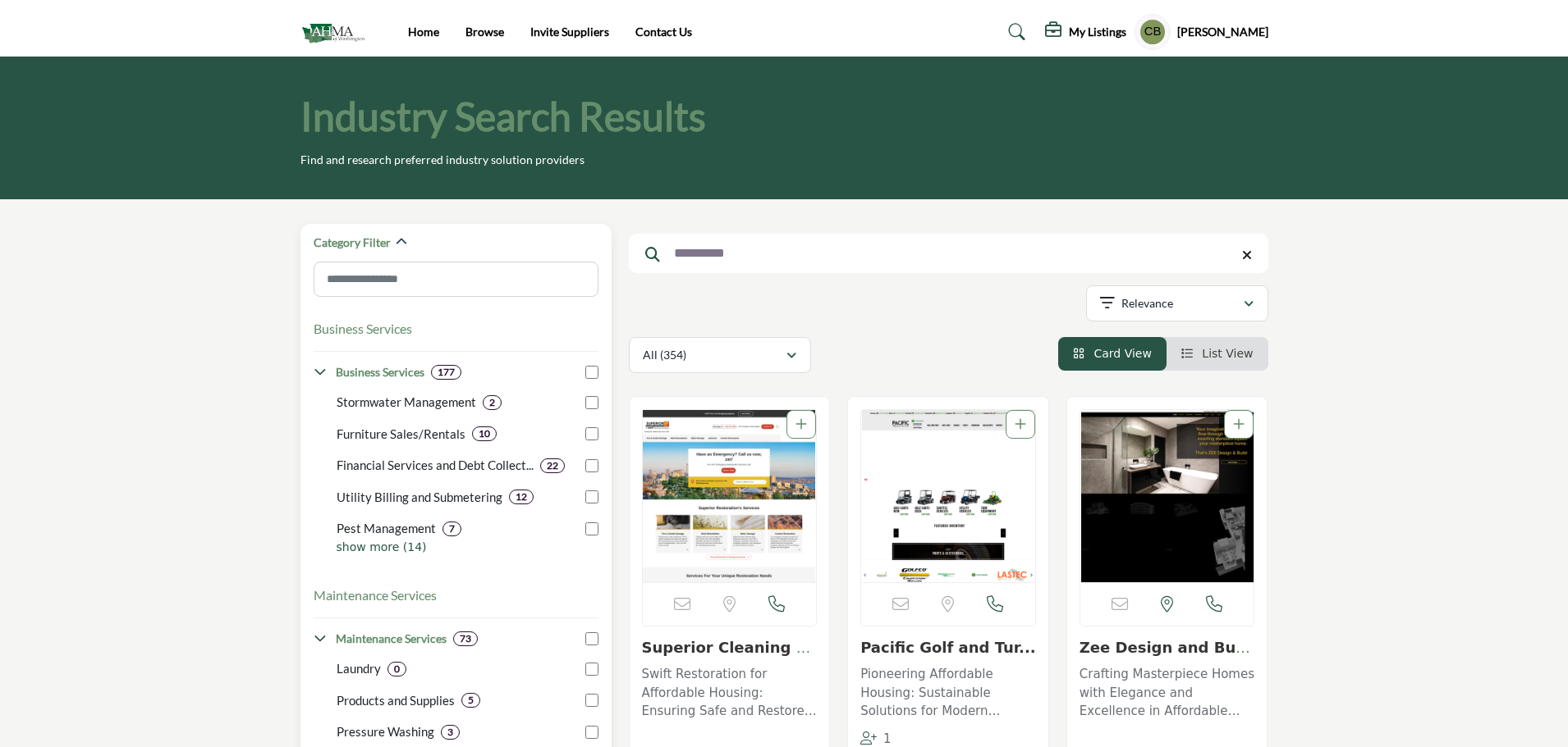
drag, startPoint x: 748, startPoint y: 263, endPoint x: 545, endPoint y: 274, distance: 203.3
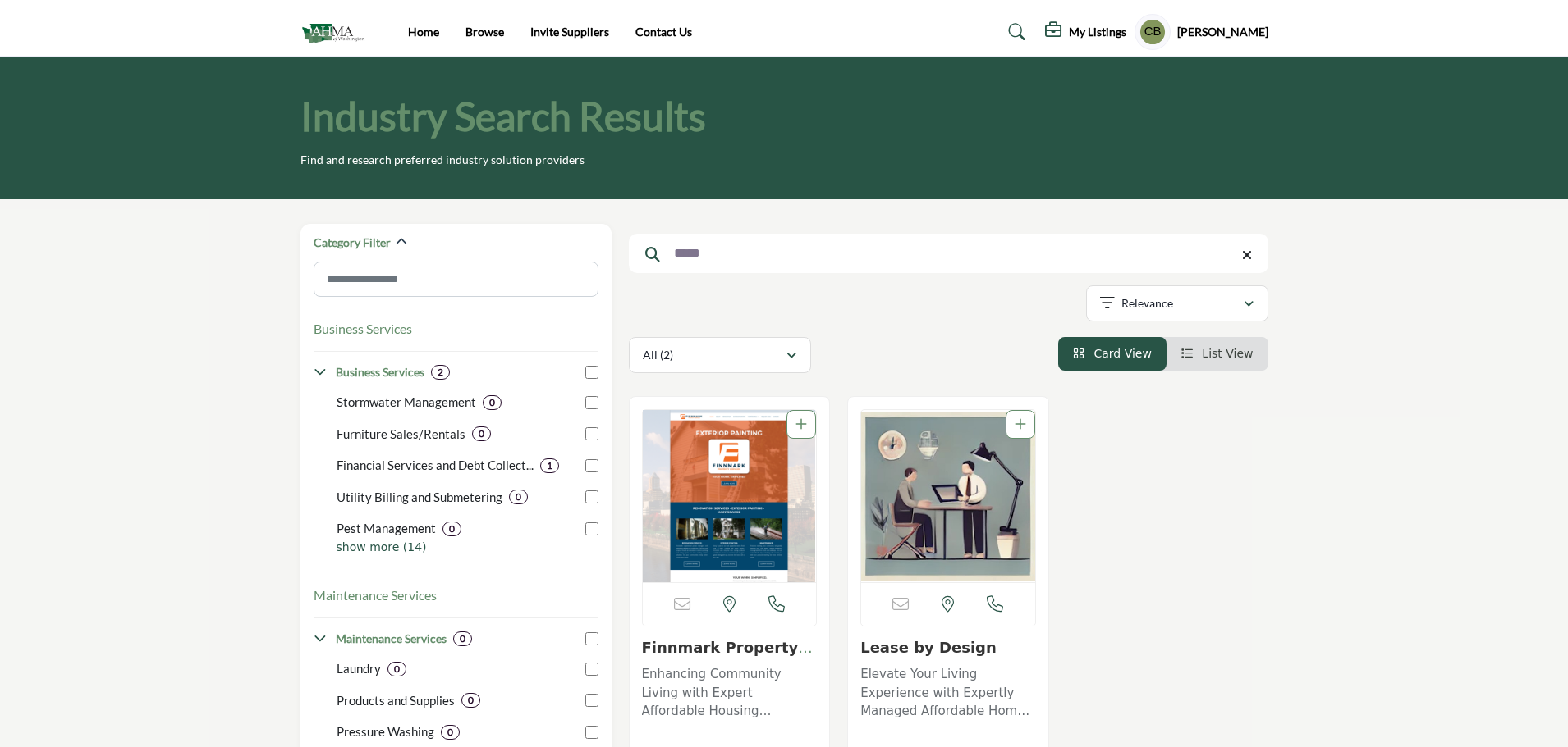
drag, startPoint x: 696, startPoint y: 260, endPoint x: 653, endPoint y: 260, distance: 43.0
click at [653, 260] on form "*****" at bounding box center [948, 253] width 640 height 39
type input "*"
